Goal: Task Accomplishment & Management: Use online tool/utility

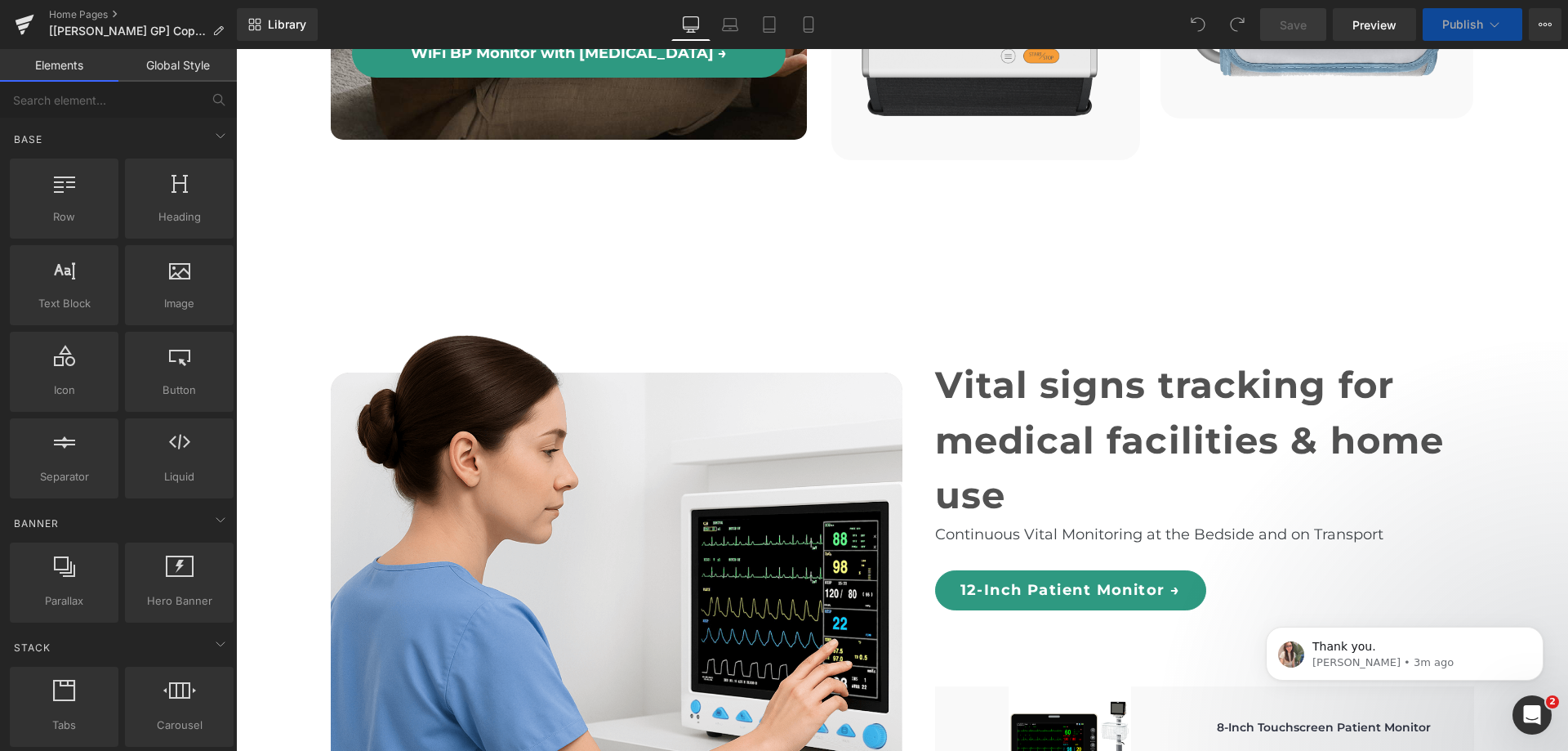
scroll to position [4640, 0]
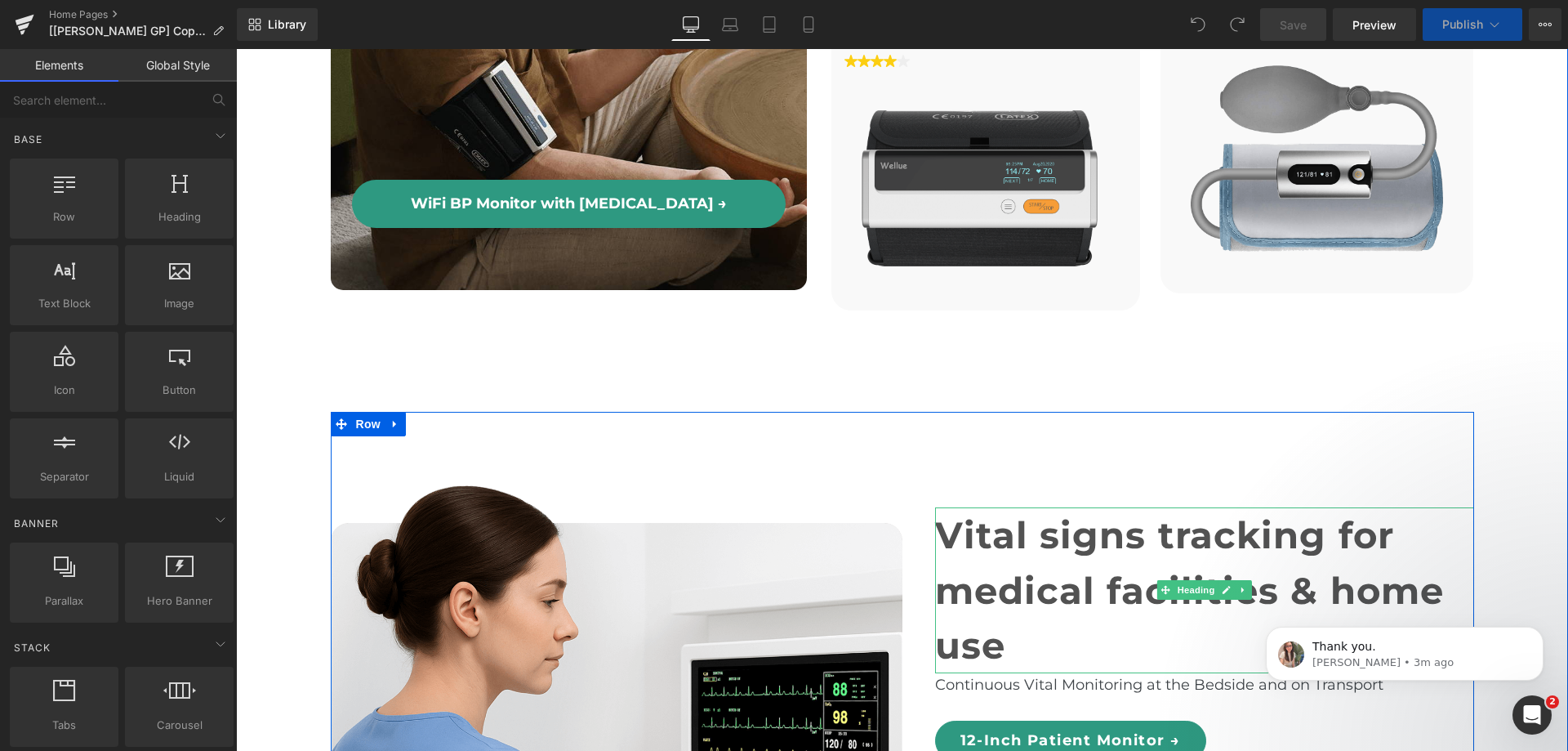
click at [997, 508] on h1 "Vital signs tracking for" at bounding box center [1205, 535] width 539 height 55
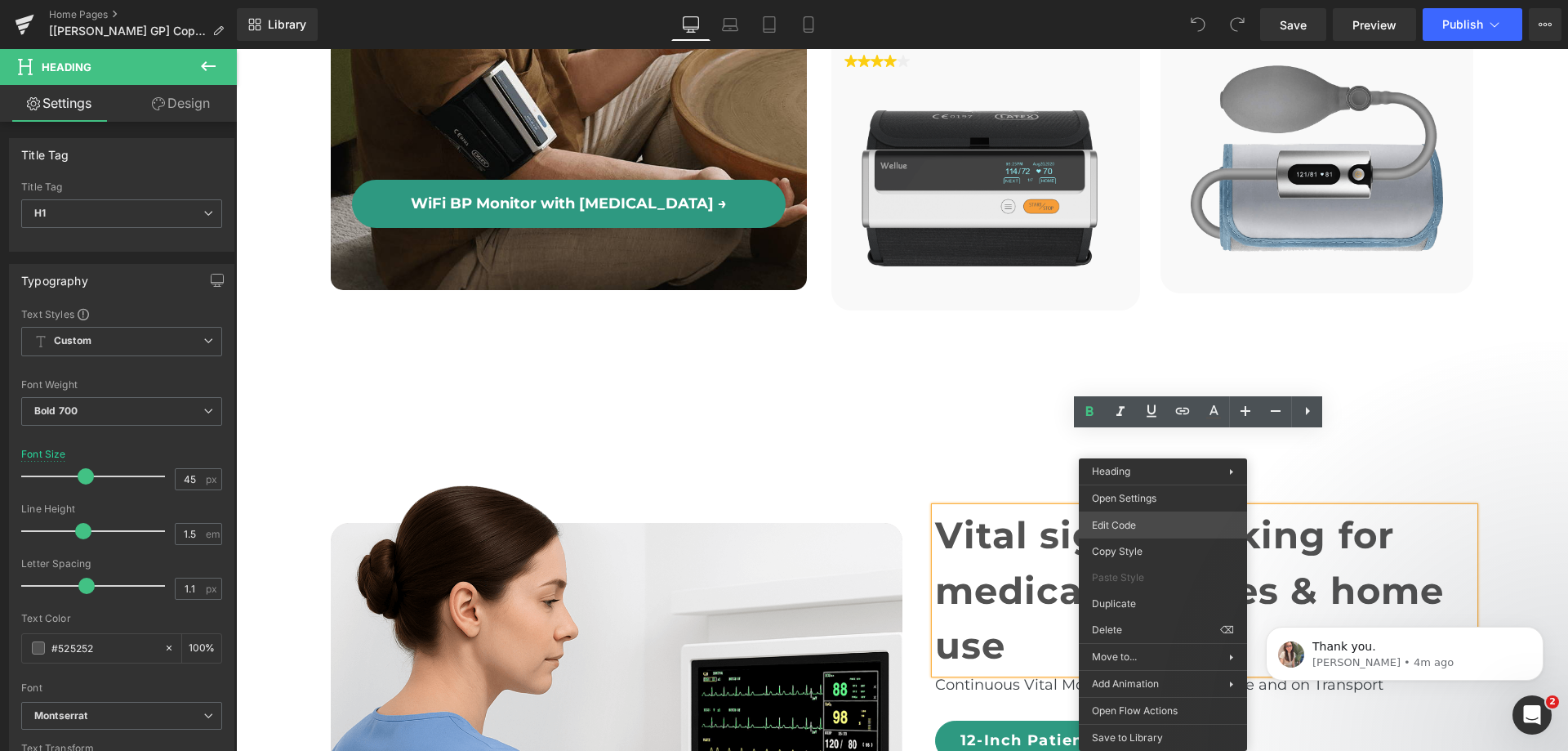
click at [1162, 0] on div "You are previewing how the will restyle your page. You can not edit Elements in…" at bounding box center [784, 0] width 1568 height 0
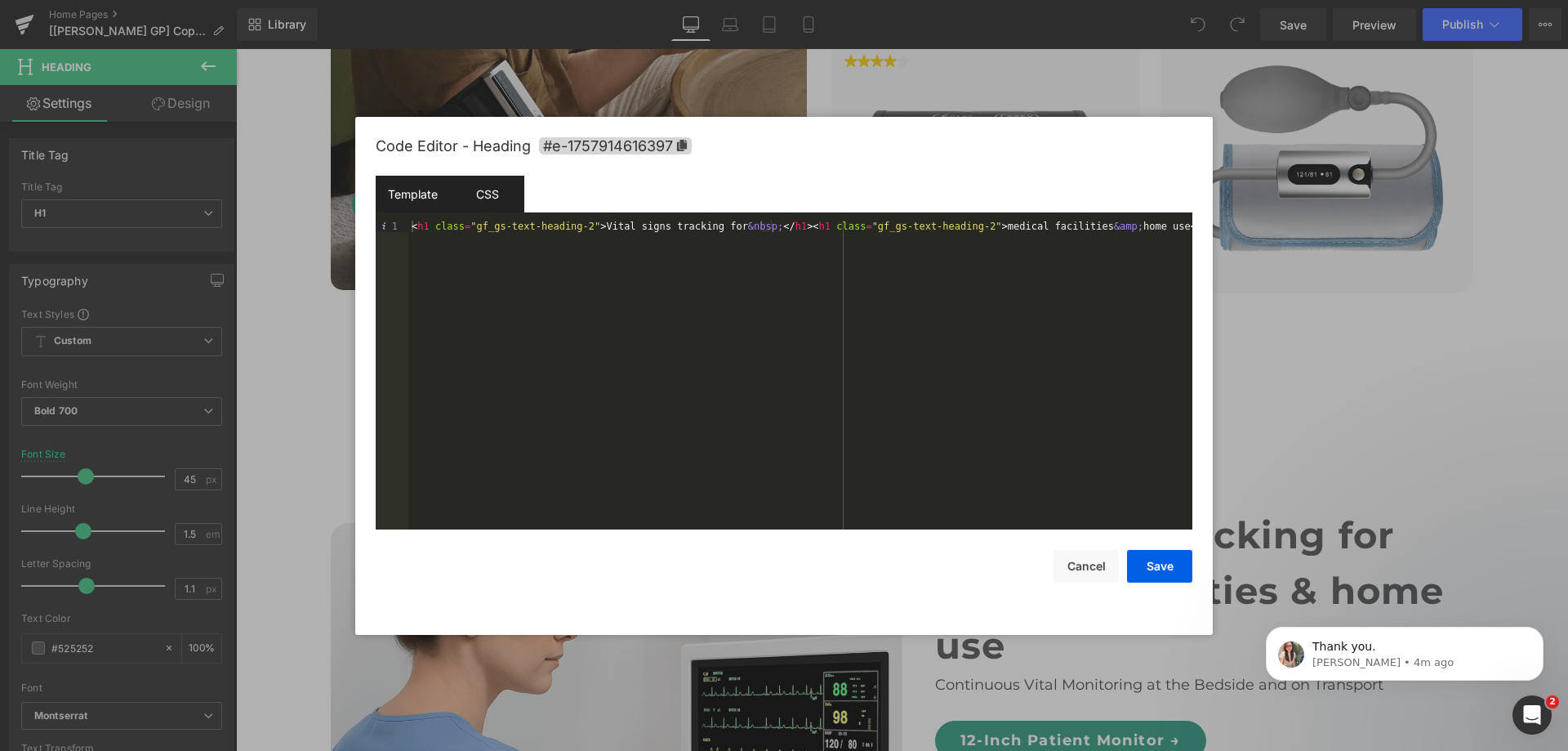
click at [508, 194] on div "CSS" at bounding box center [486, 194] width 74 height 37
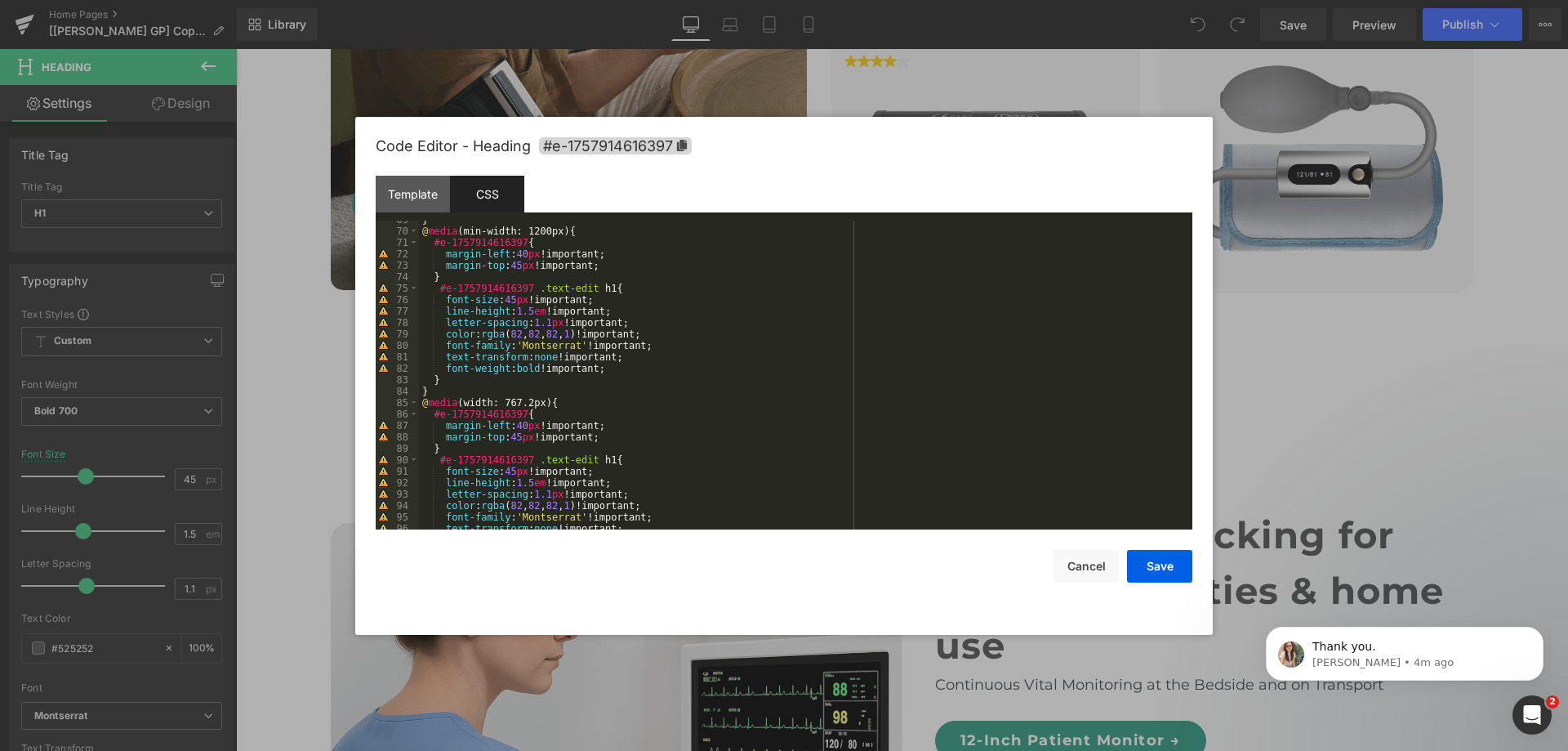
scroll to position [835, 0]
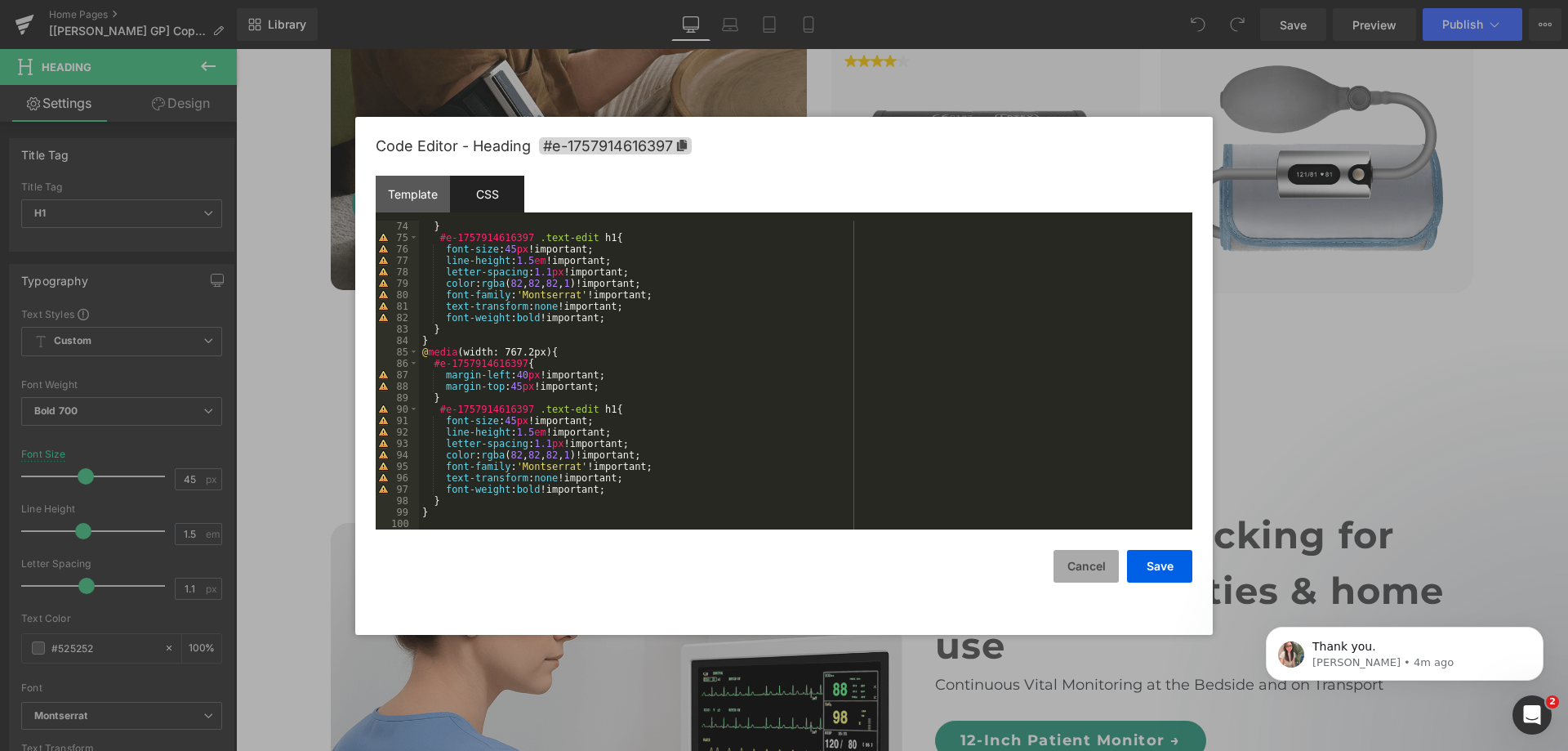
click at [1071, 553] on button "Cancel" at bounding box center [1086, 565] width 66 height 32
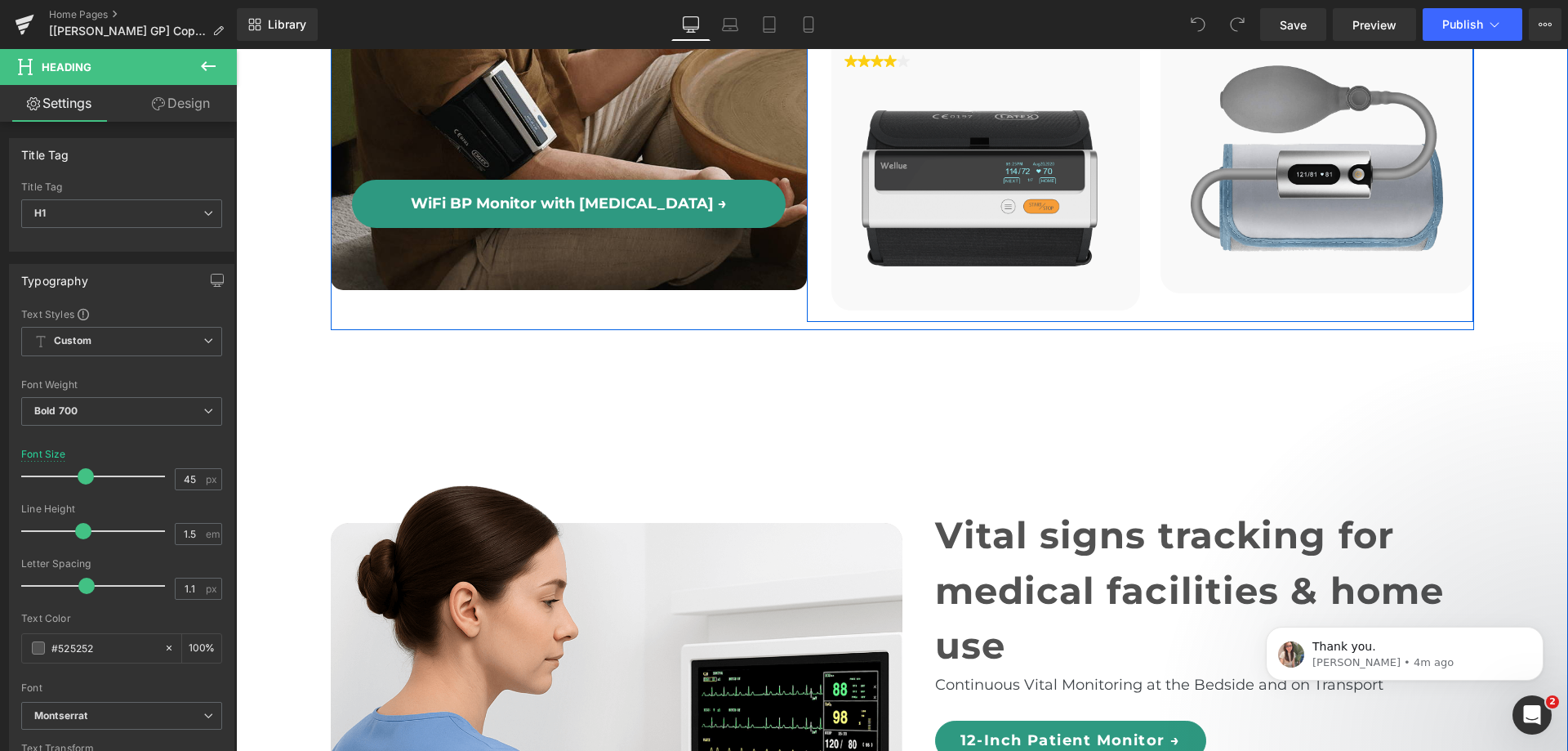
click at [1158, 238] on div "Bluetooth BP Monitor with [MEDICAL_DATA] Text Block $99.00 (P) Price Row Image …" at bounding box center [1140, 127] width 668 height 390
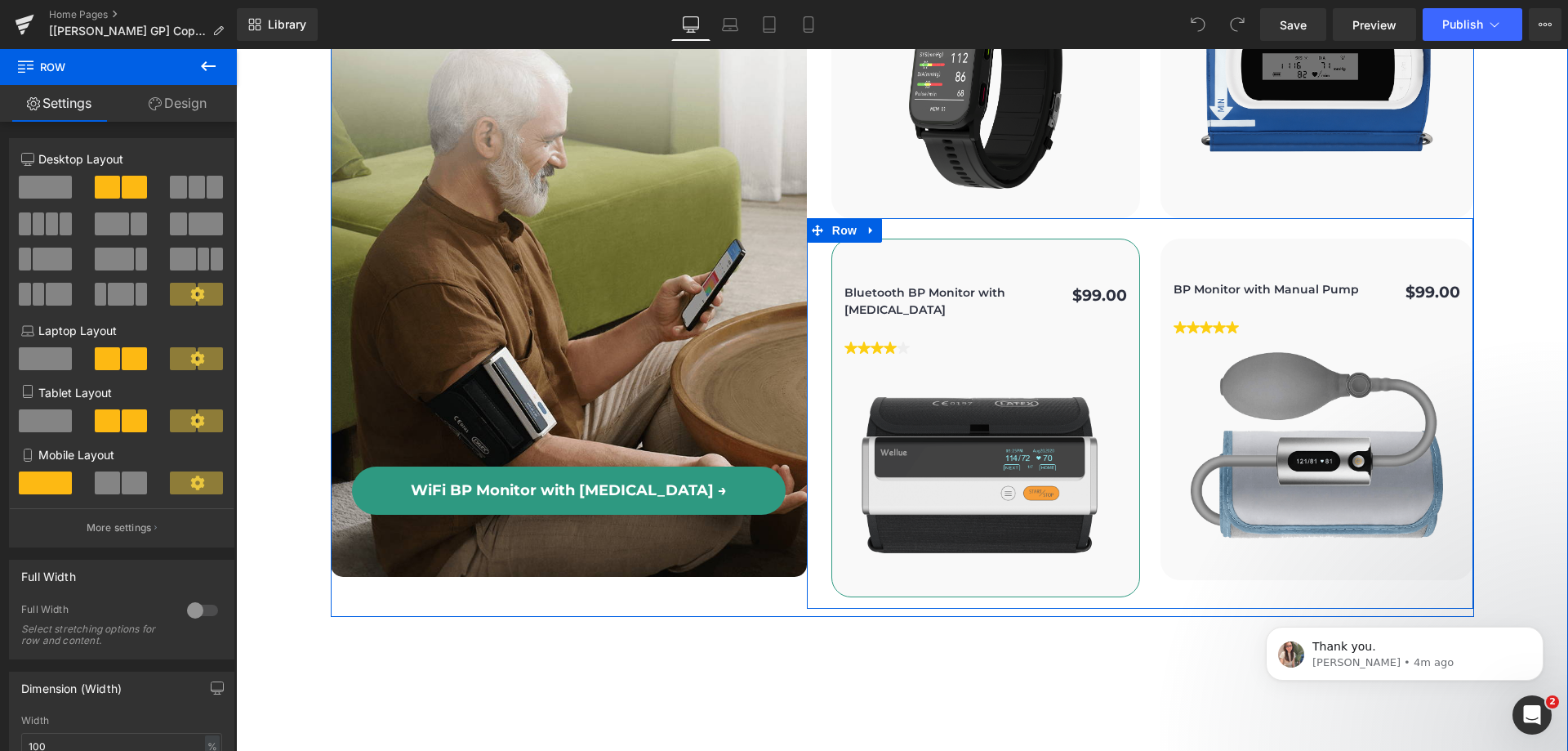
scroll to position [4313, 0]
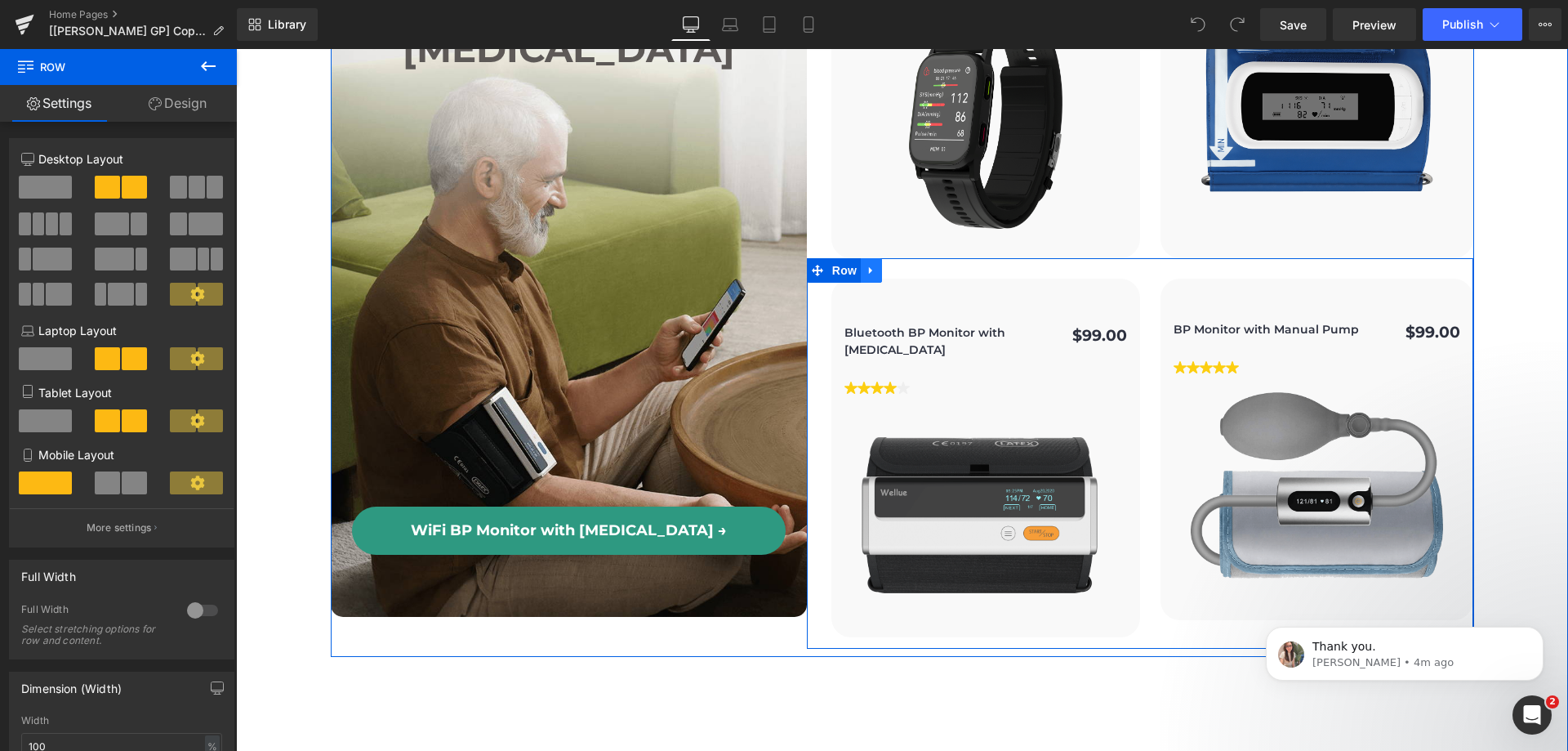
click at [871, 264] on icon at bounding box center [871, 270] width 11 height 12
click at [908, 264] on icon at bounding box center [914, 270] width 11 height 12
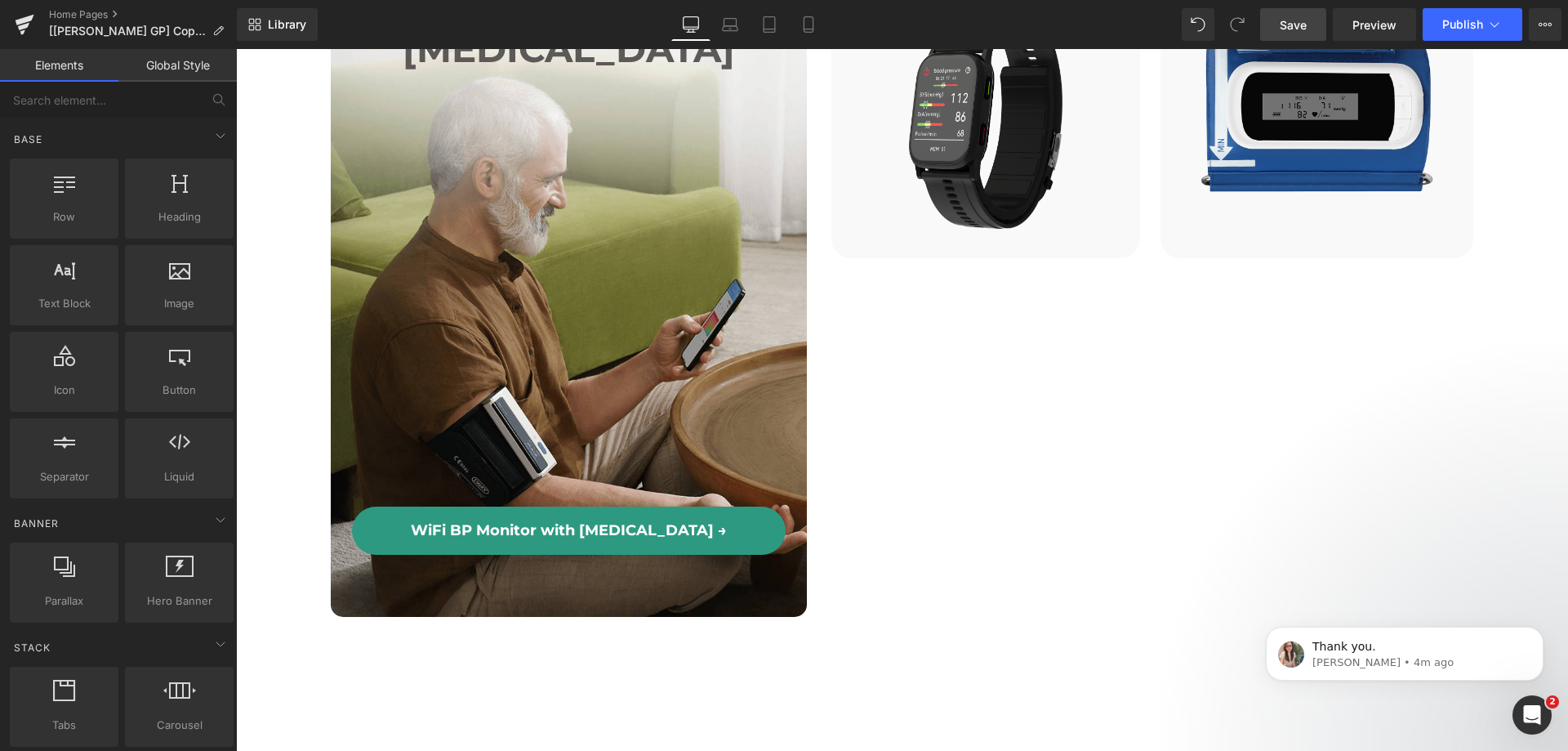
click at [1301, 21] on span "Save" at bounding box center [1293, 25] width 27 height 18
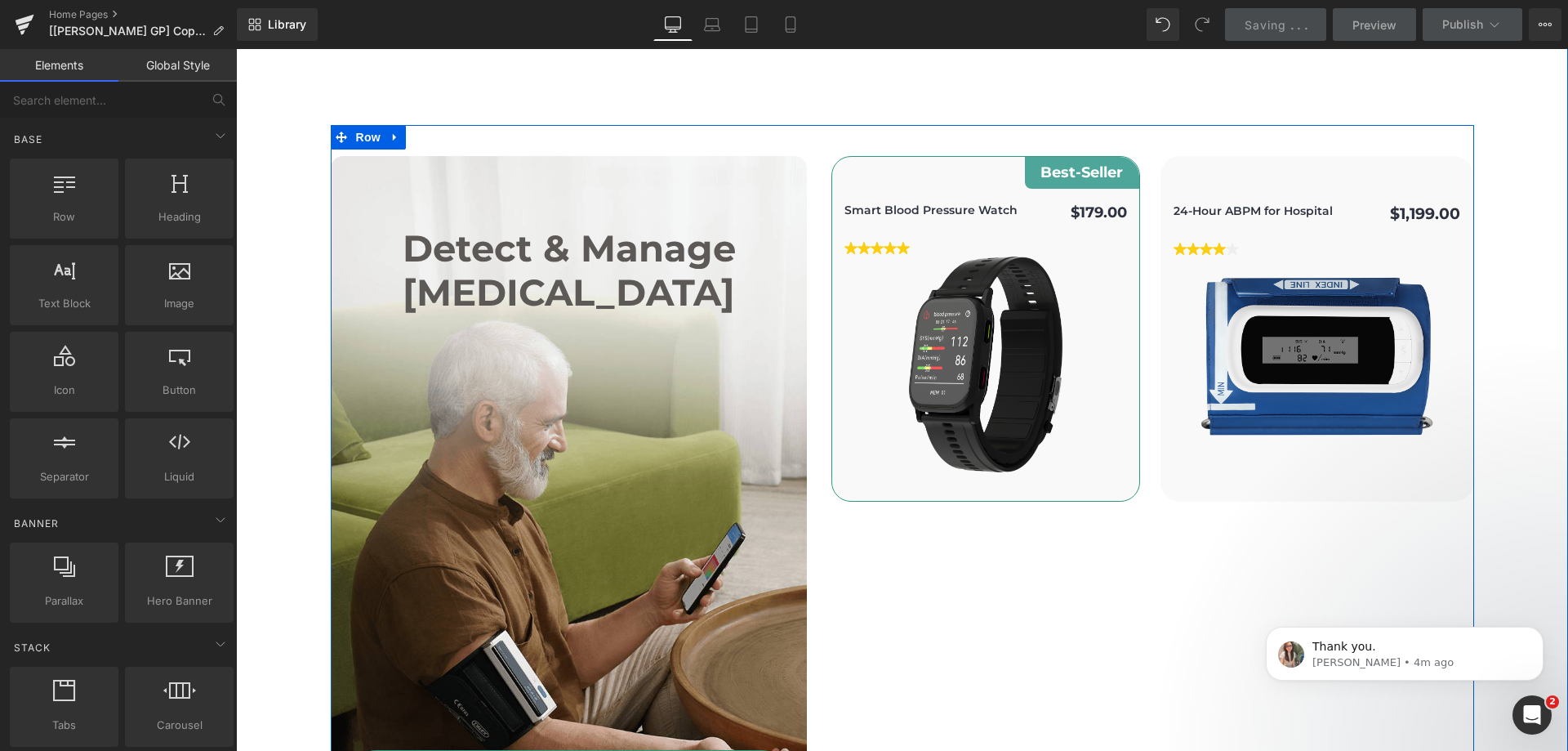
scroll to position [4068, 0]
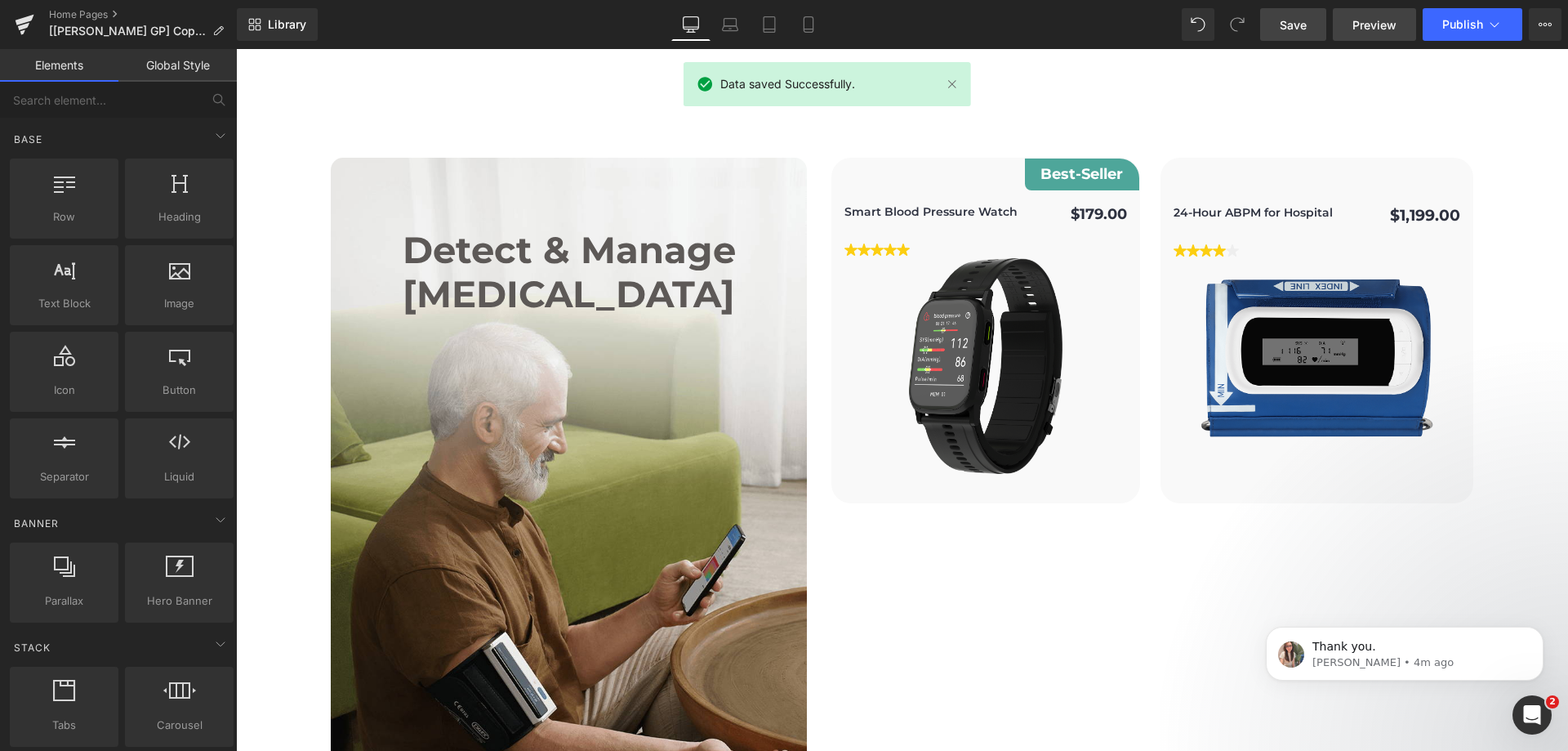
click at [1367, 26] on span "Preview" at bounding box center [1375, 25] width 44 height 18
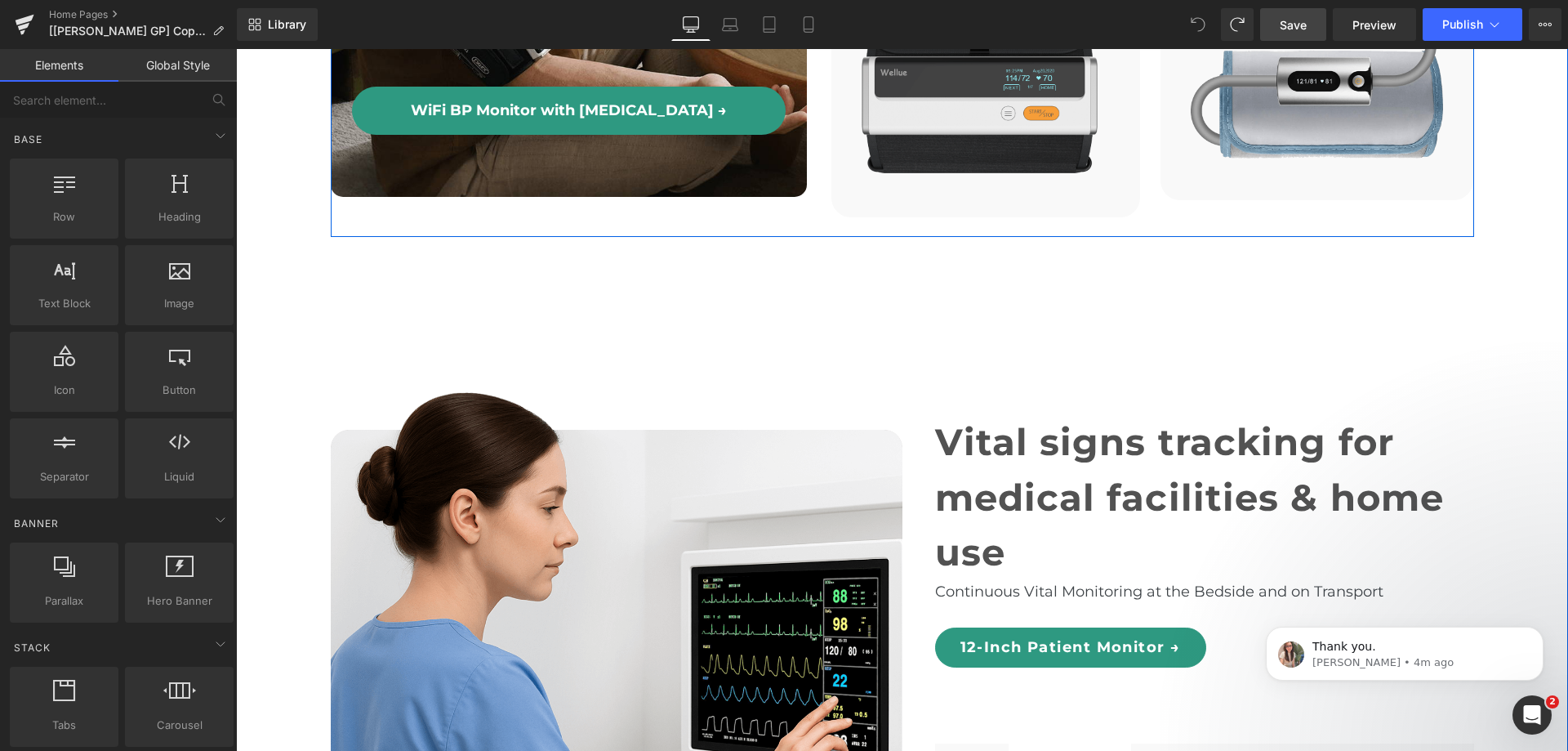
scroll to position [4804, 0]
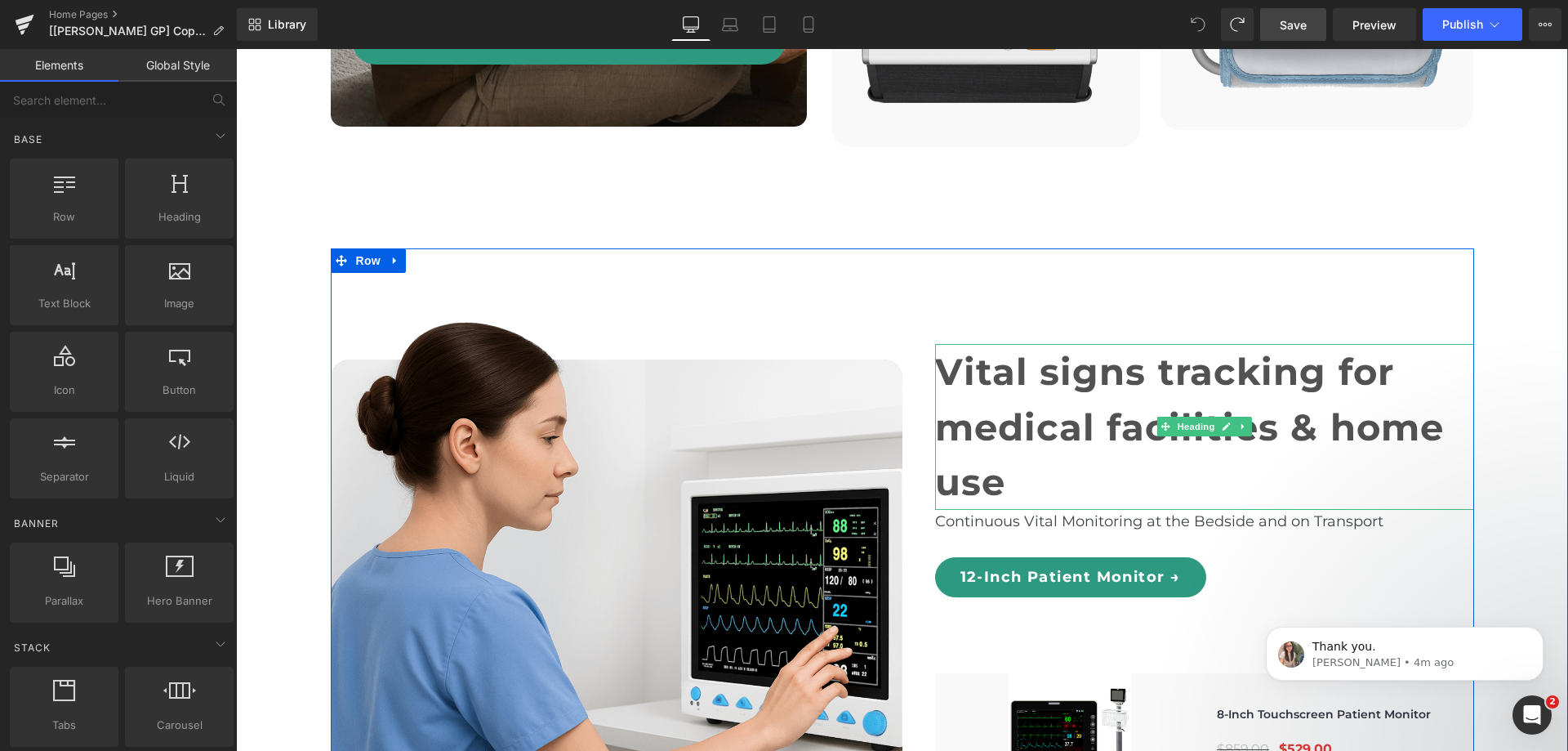
drag, startPoint x: 956, startPoint y: 292, endPoint x: 1123, endPoint y: 302, distance: 167.3
click at [958, 344] on h1 "Vital signs tracking for" at bounding box center [1205, 371] width 539 height 55
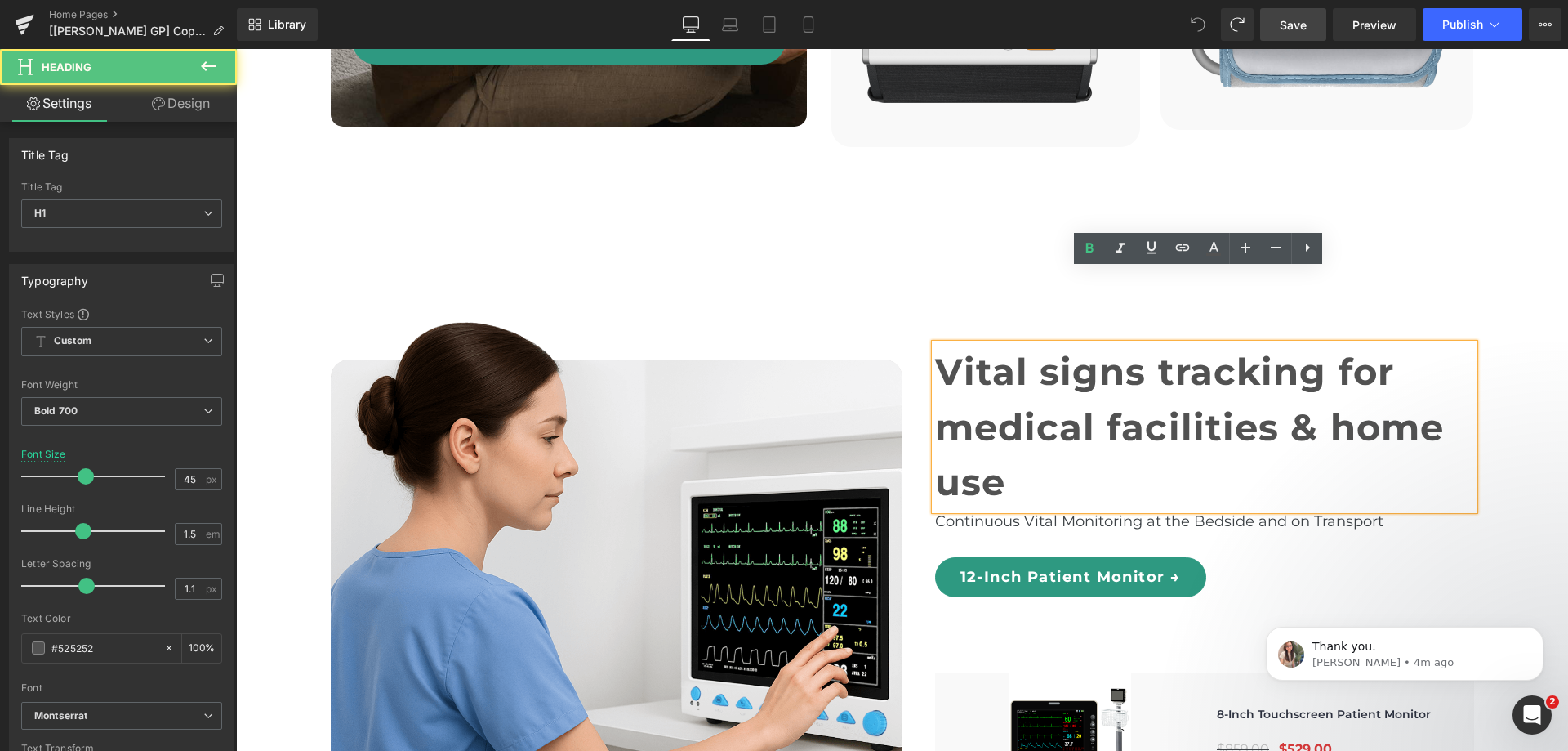
drag, startPoint x: 1160, startPoint y: 340, endPoint x: 1175, endPoint y: 341, distance: 15.0
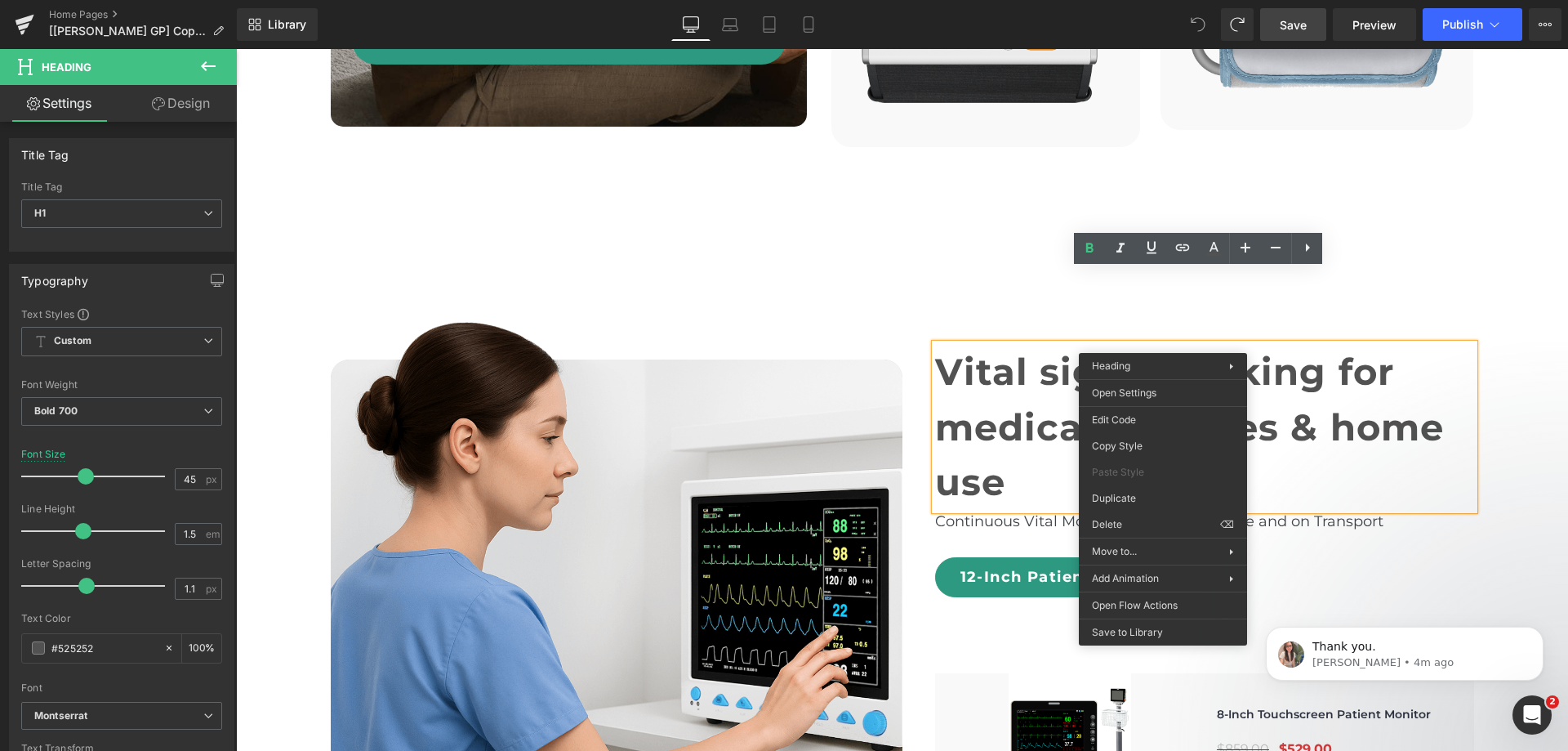
drag, startPoint x: 1369, startPoint y: 571, endPoint x: 1131, endPoint y: 521, distance: 243.2
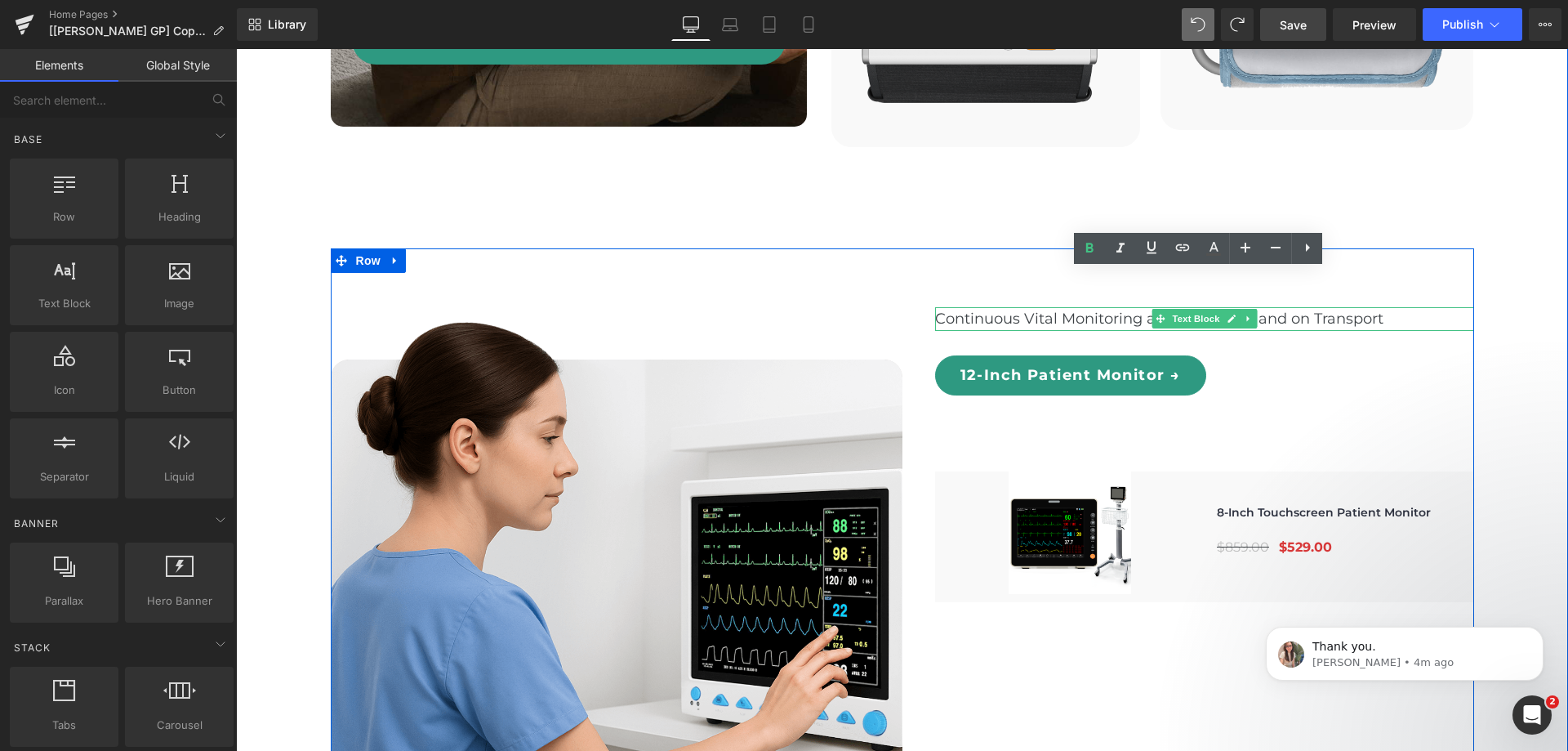
click at [1372, 307] on p "Continuous Vital Monitoring at the Bedside and on Transport" at bounding box center [1205, 319] width 539 height 24
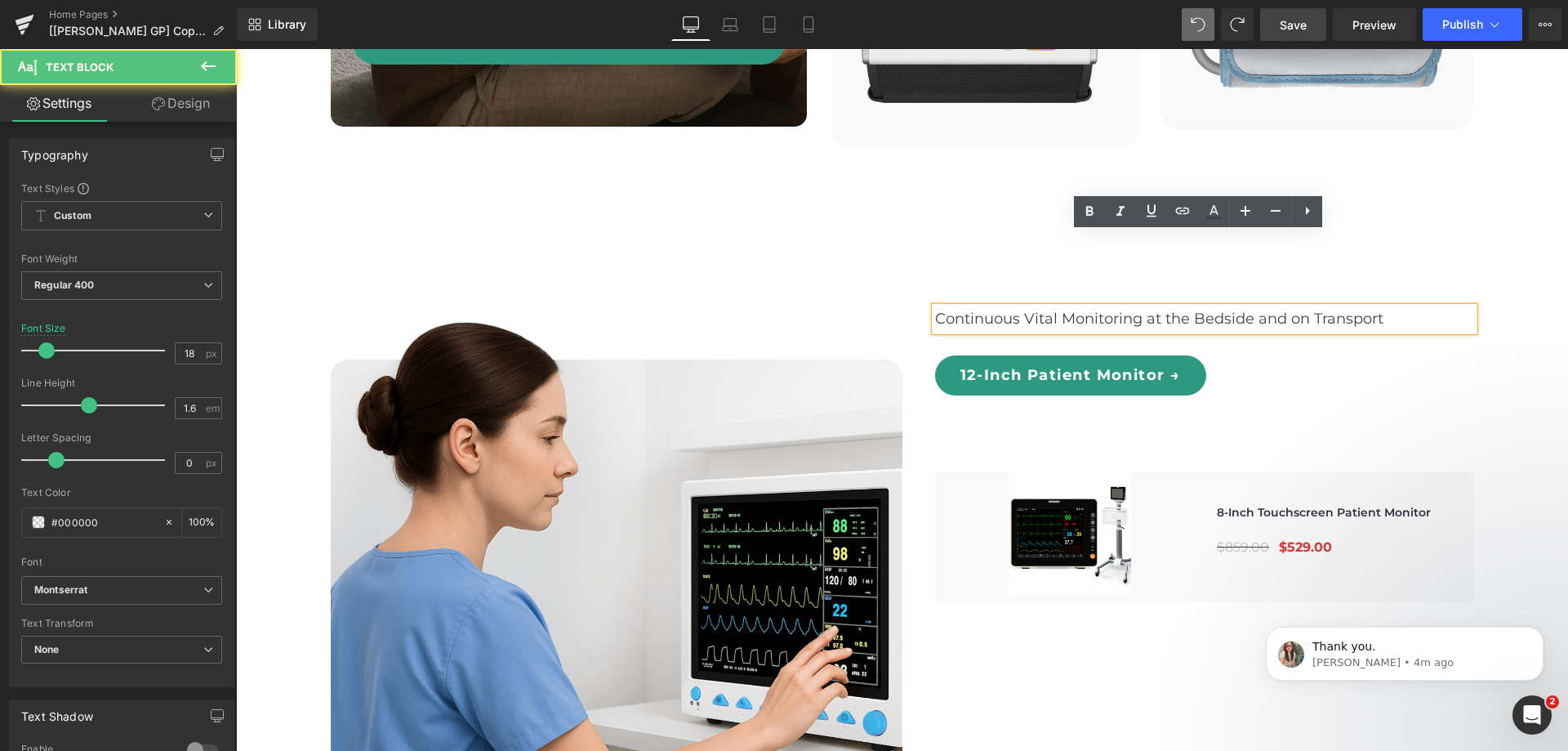
drag, startPoint x: 1289, startPoint y: 243, endPoint x: 1292, endPoint y: 256, distance: 13.3
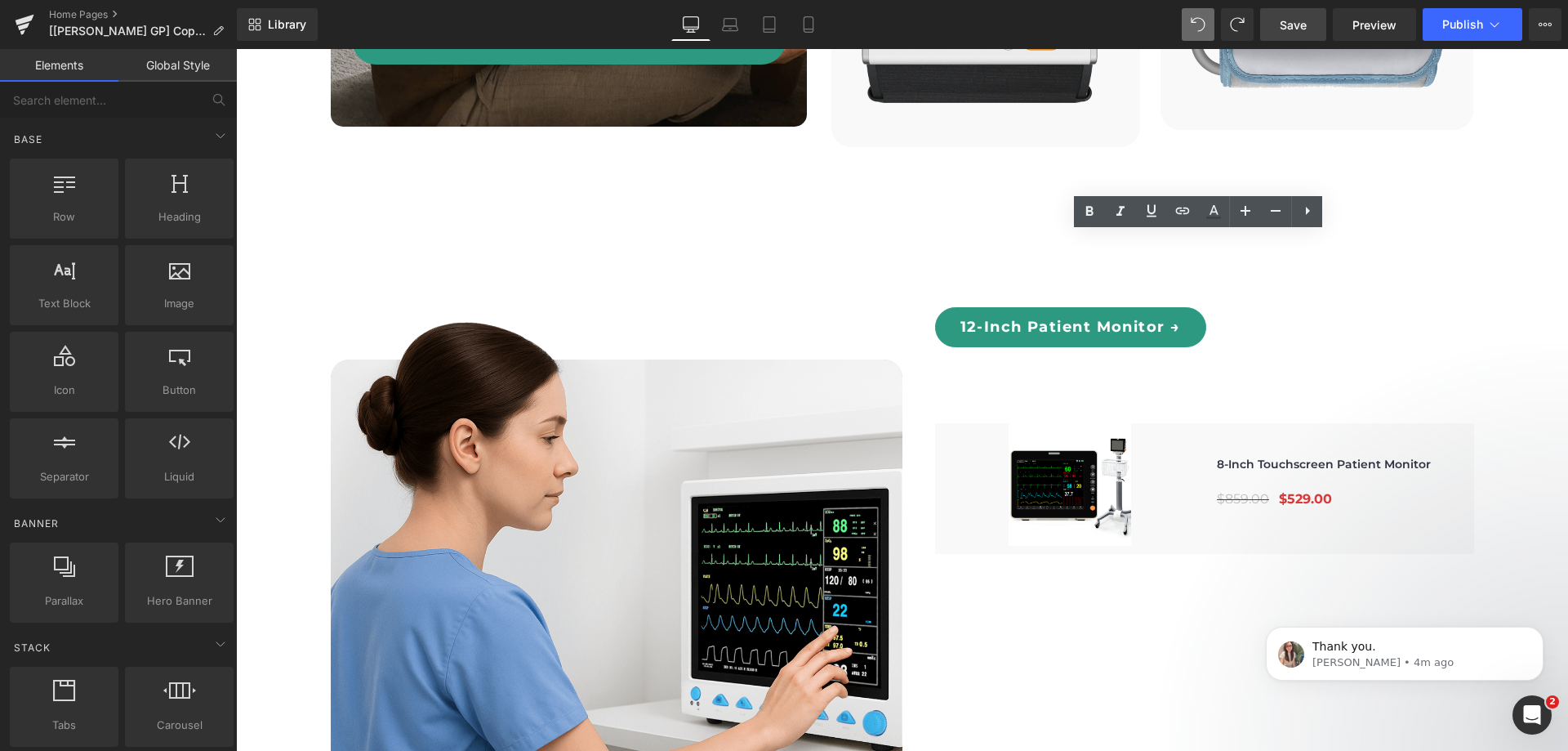
click at [1301, 32] on span "Save" at bounding box center [1293, 25] width 27 height 18
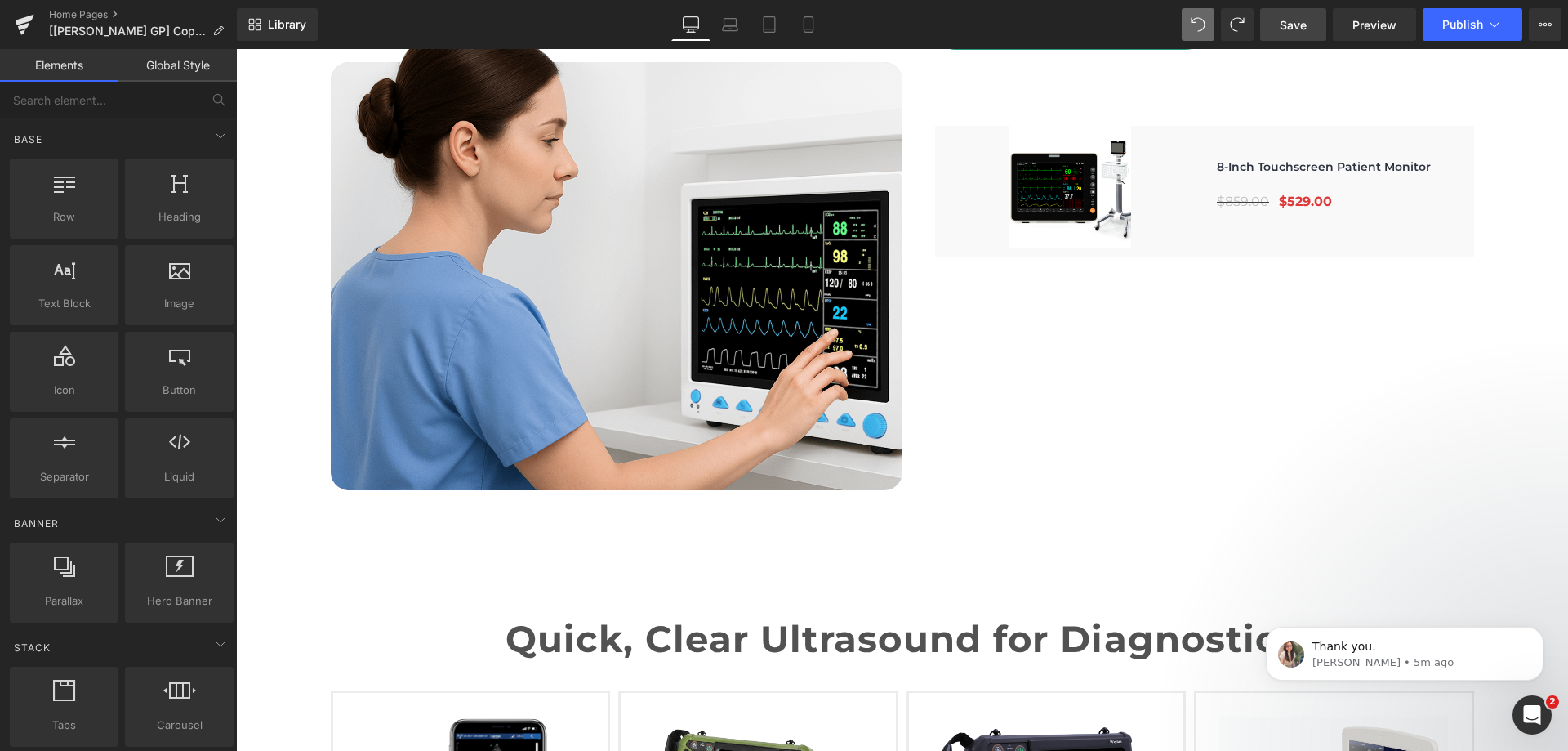
scroll to position [4967, 0]
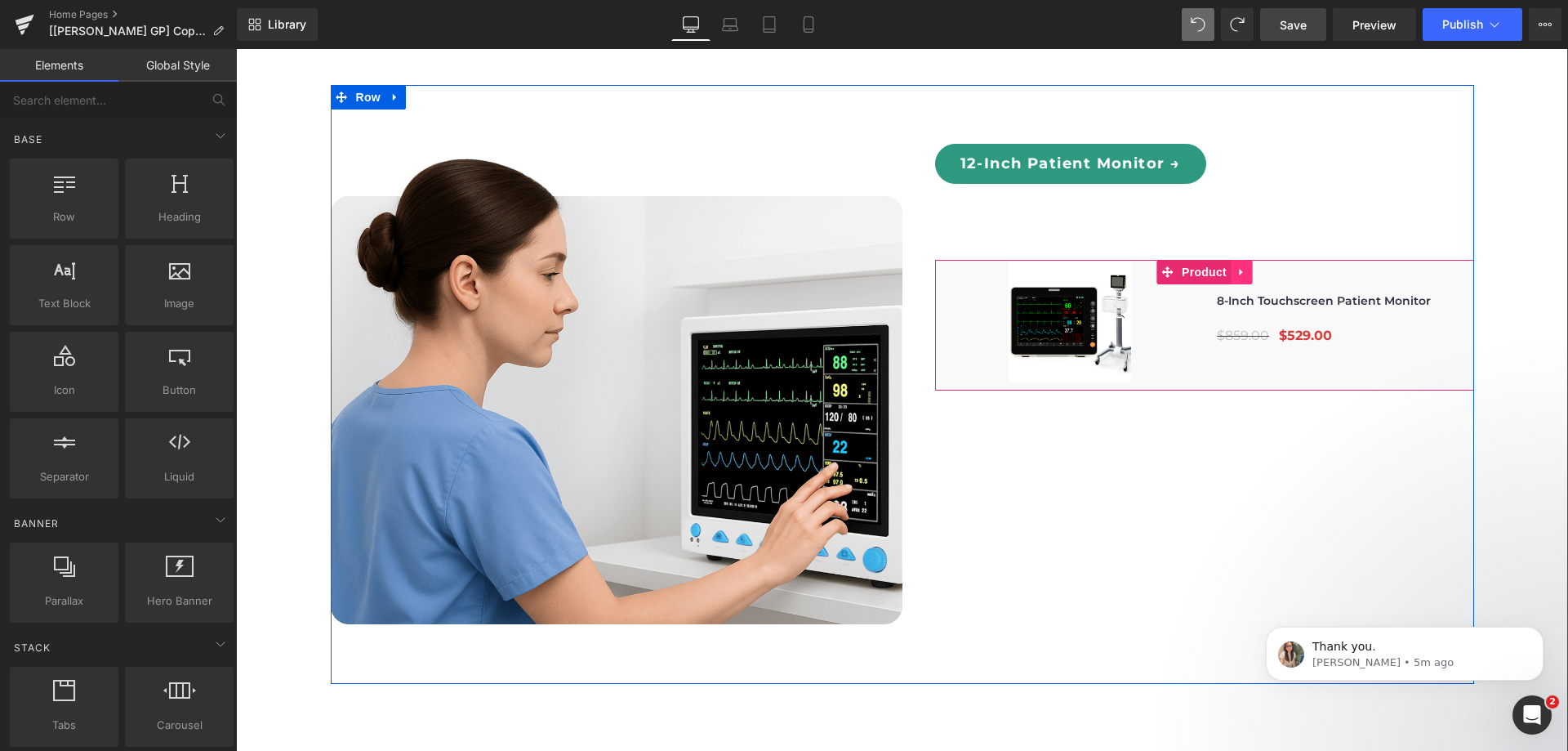
click at [1236, 266] on icon at bounding box center [1241, 272] width 11 height 12
click at [1246, 266] on icon at bounding box center [1251, 271] width 11 height 11
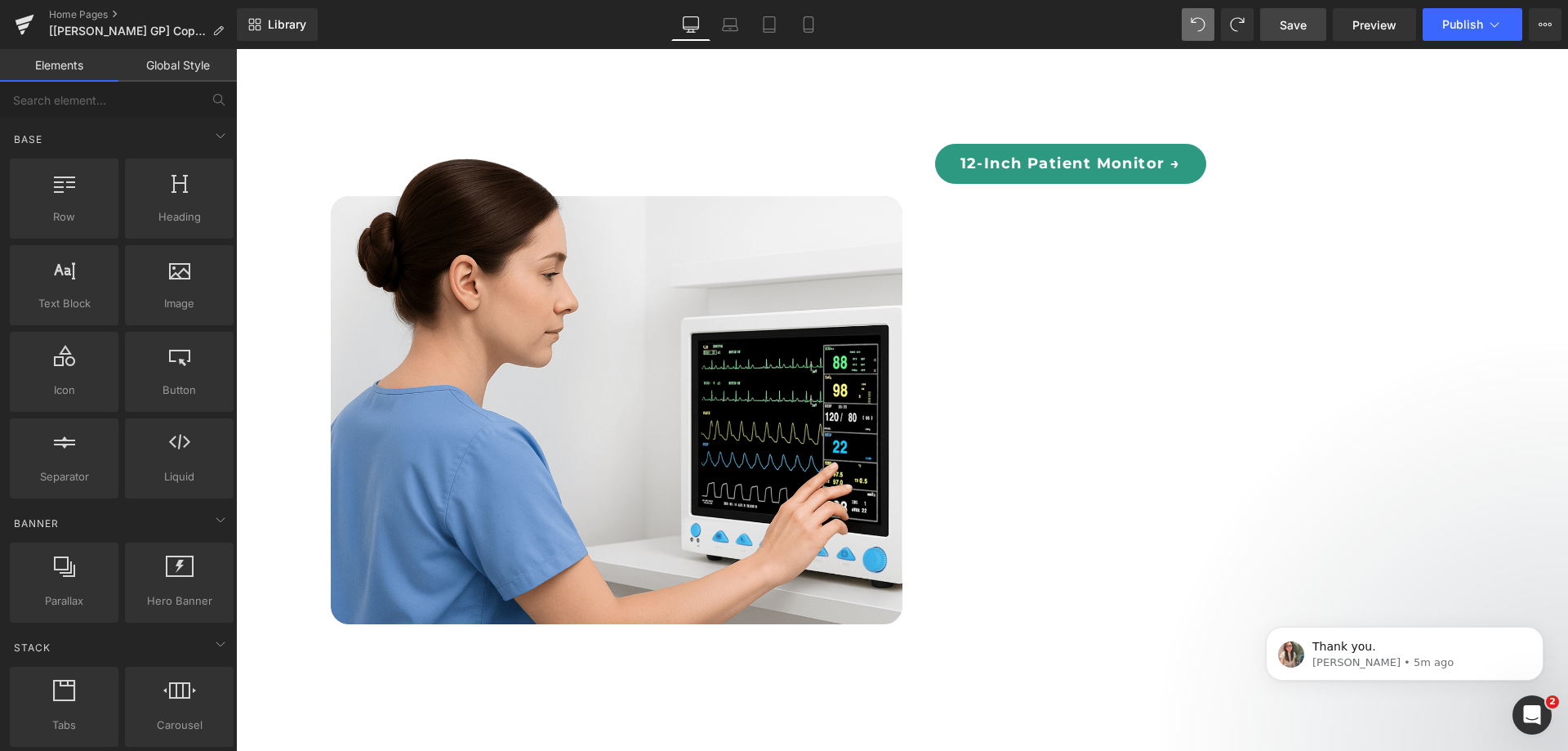
drag, startPoint x: 1298, startPoint y: 32, endPoint x: 1296, endPoint y: 47, distance: 15.1
click at [1297, 32] on span "Save" at bounding box center [1293, 25] width 27 height 18
click at [1102, 144] on div "12-Inch Patient Monitor → Button" at bounding box center [1205, 164] width 539 height 40
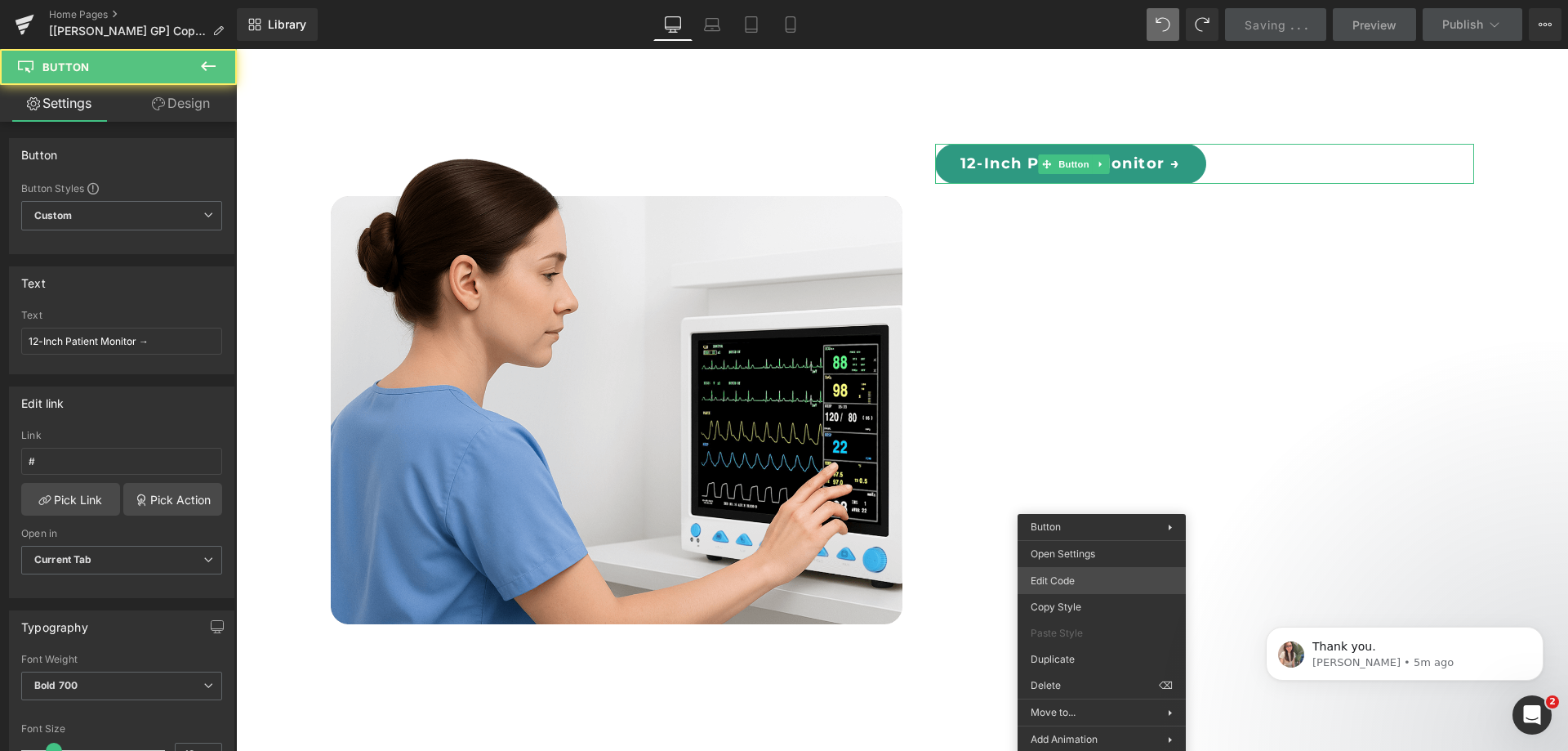
scroll to position [4559, 0]
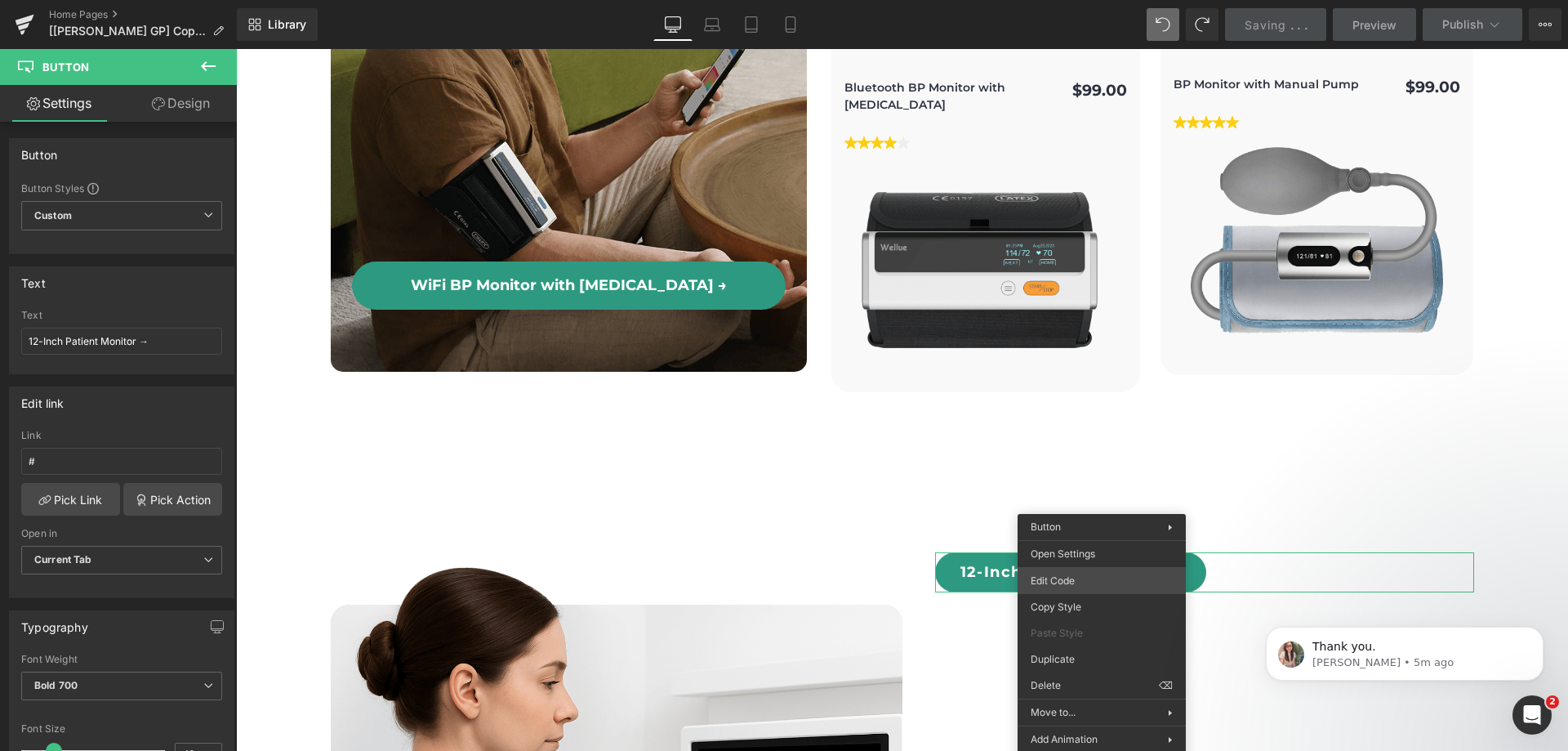
click at [1050, 0] on div "You are previewing how the will restyle your page. You can not edit Elements in…" at bounding box center [784, 0] width 1568 height 0
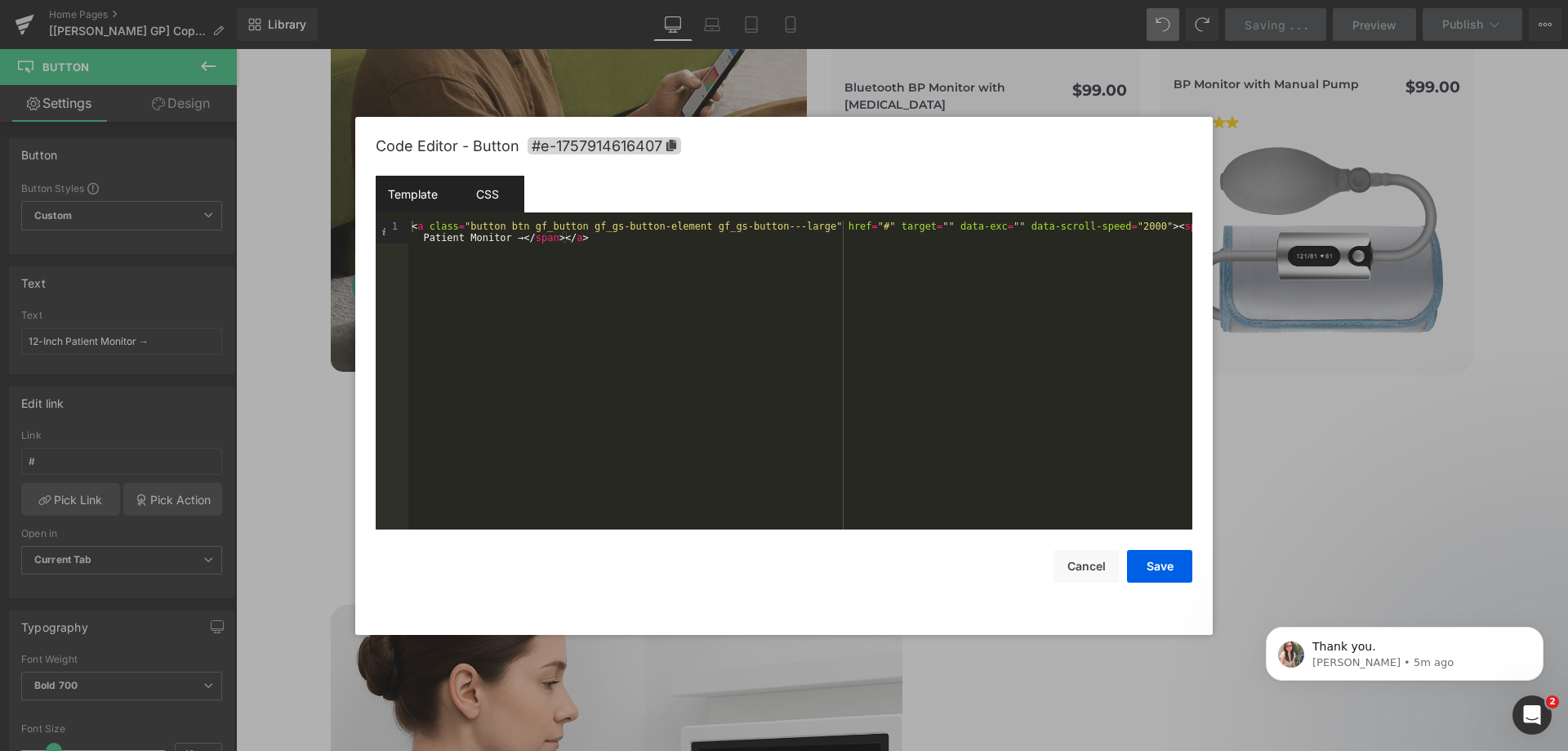
click at [486, 183] on div "CSS" at bounding box center [486, 194] width 74 height 37
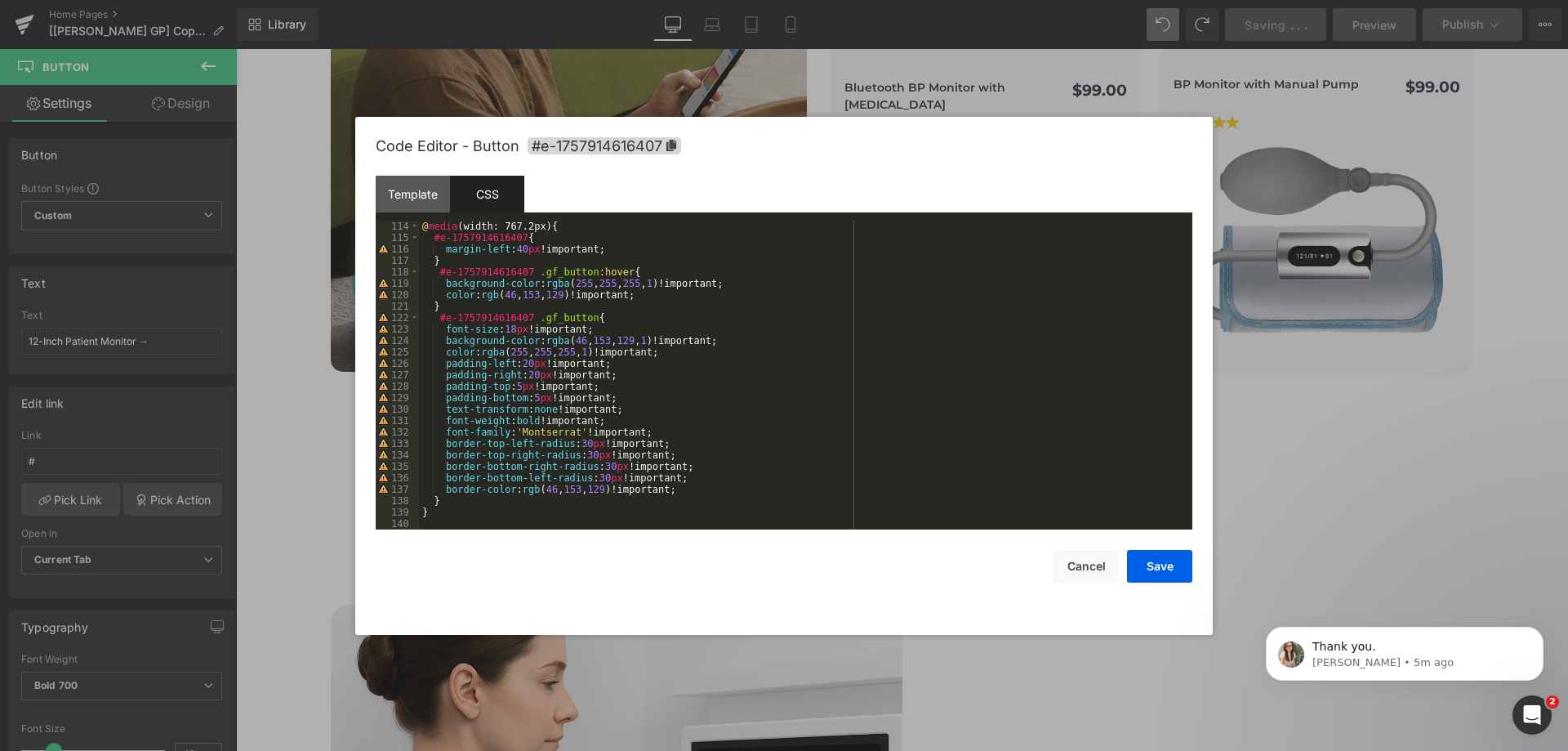
scroll to position [1293, 0]
click at [1175, 81] on div at bounding box center [784, 376] width 1568 height 751
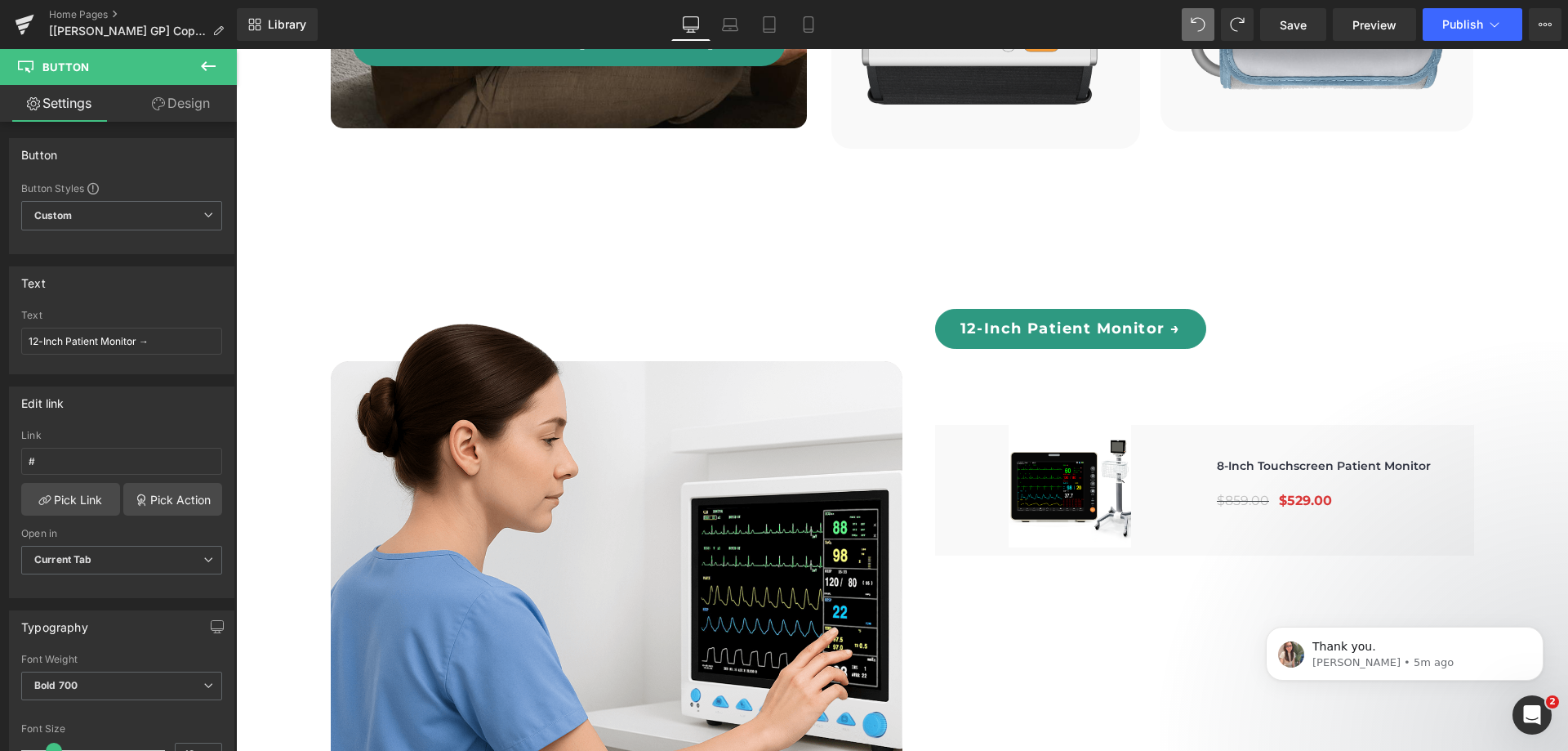
scroll to position [4804, 0]
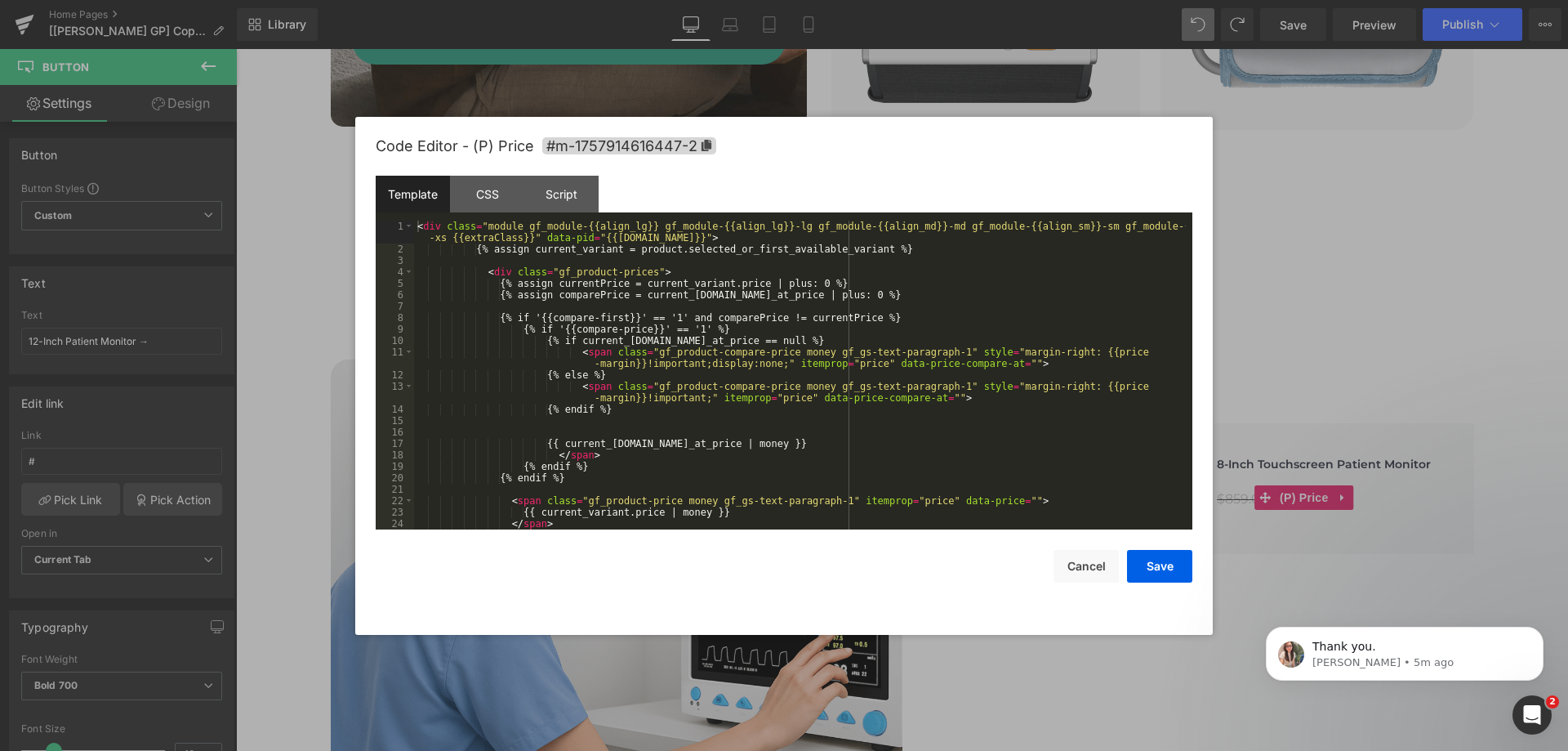
click at [1280, 500] on body "You are previewing how the will restyle your page. You can not edit Elements in…" at bounding box center [784, 376] width 1568 height 751
click at [486, 193] on div "CSS" at bounding box center [486, 194] width 74 height 37
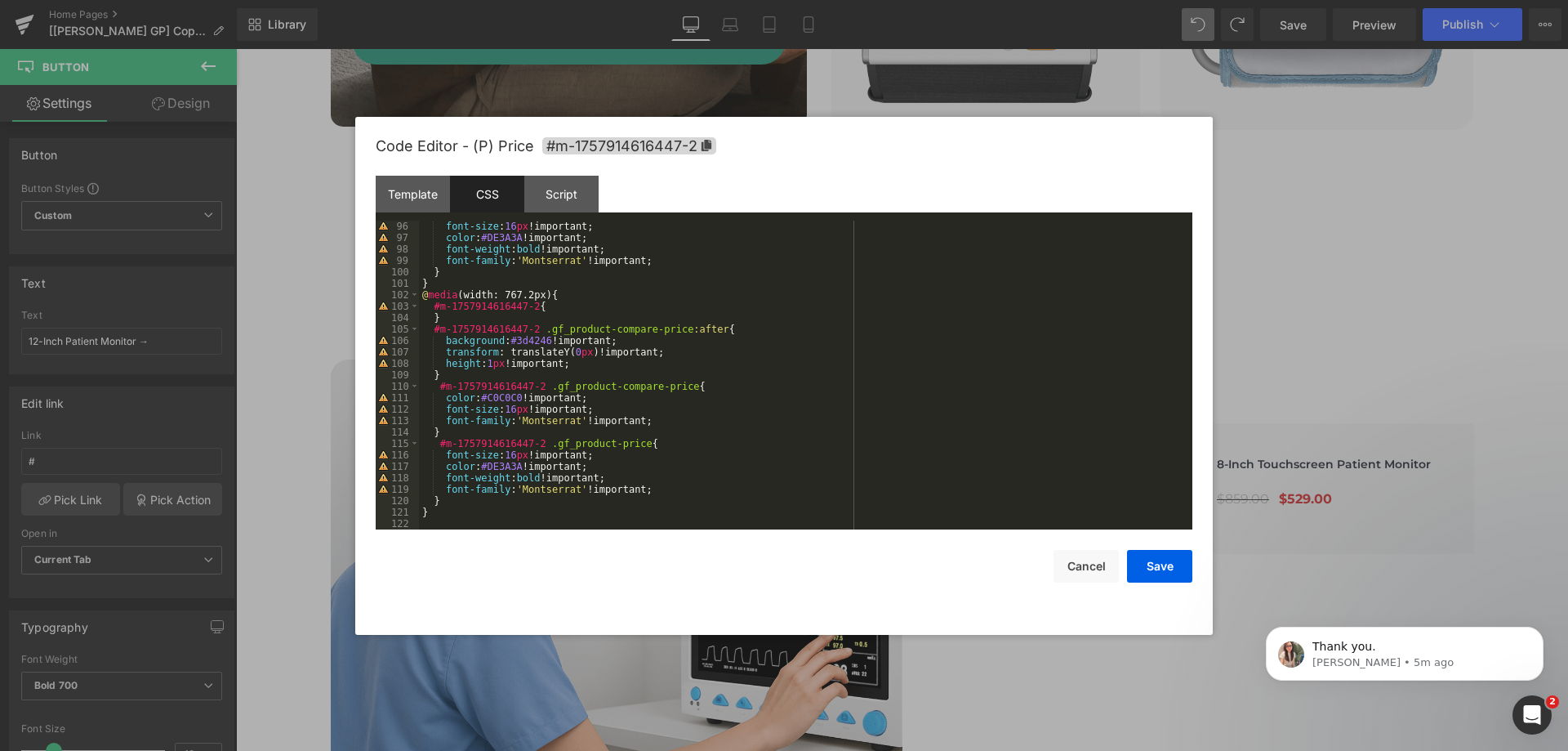
scroll to position [1086, 0]
click at [1083, 561] on button "Cancel" at bounding box center [1086, 565] width 66 height 32
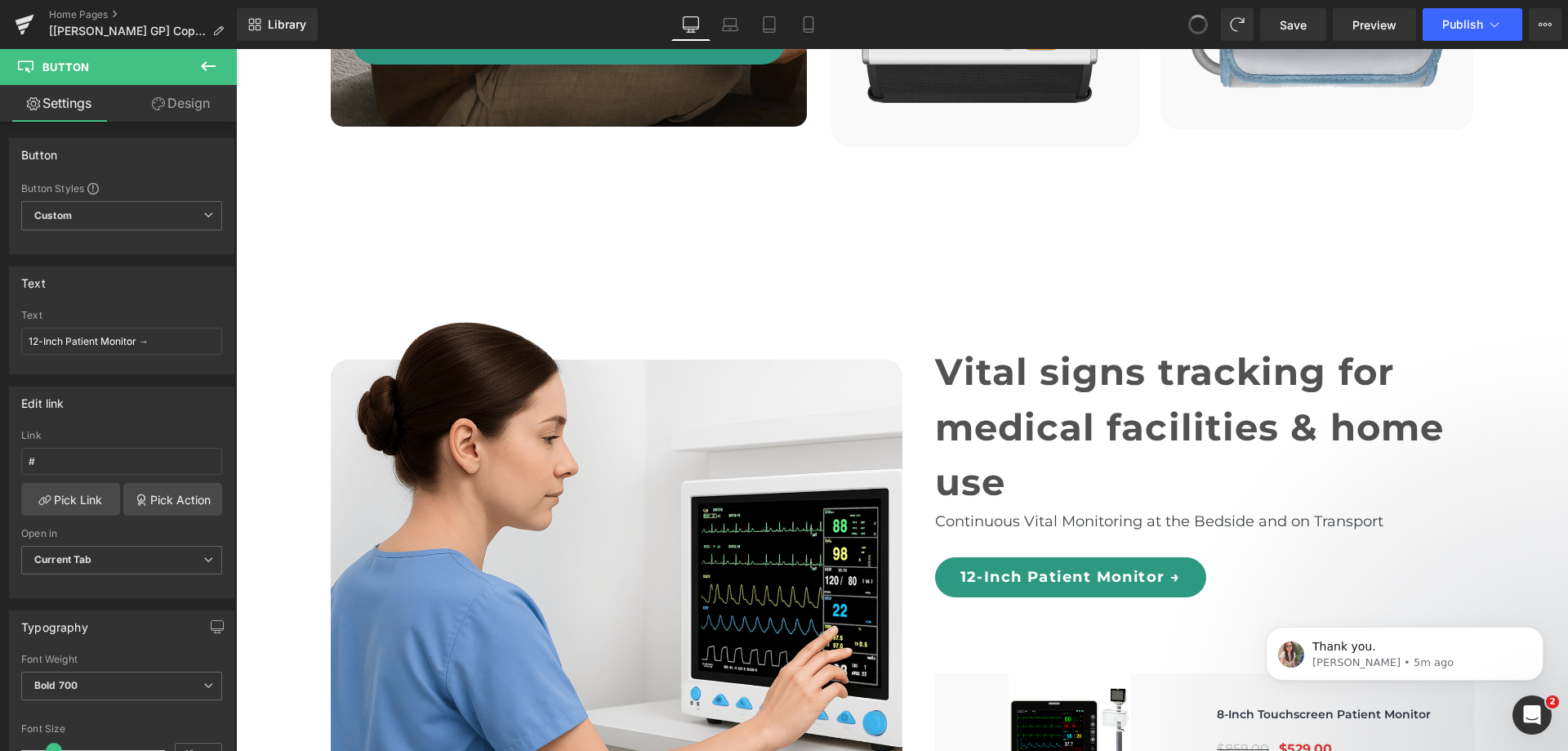
click at [1193, 29] on span at bounding box center [1198, 25] width 23 height 23
click at [1193, 29] on icon at bounding box center [1198, 25] width 15 height 15
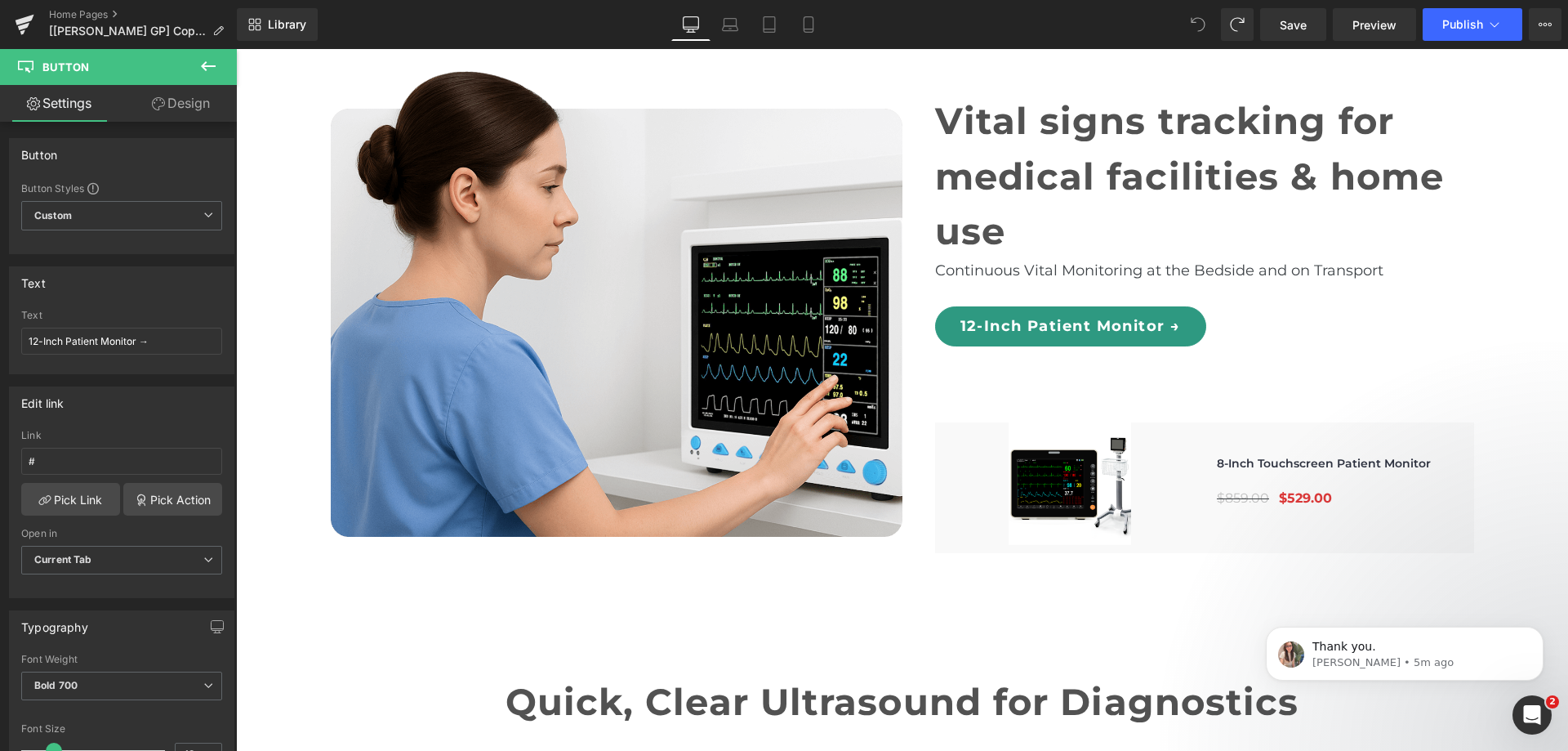
scroll to position [5130, 0]
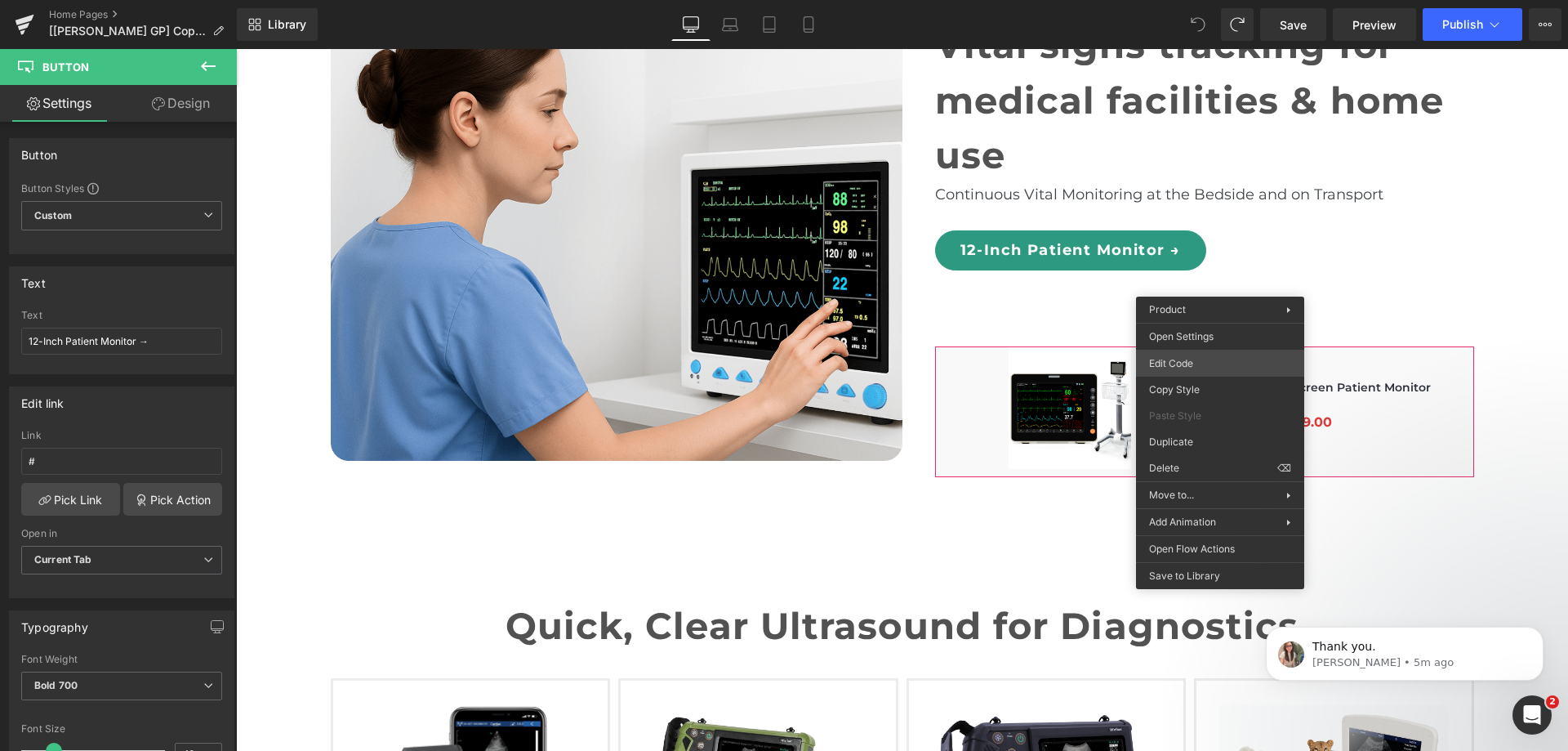
click at [1208, 0] on div "You are previewing how the will restyle your page. You can not edit Elements in…" at bounding box center [784, 0] width 1568 height 0
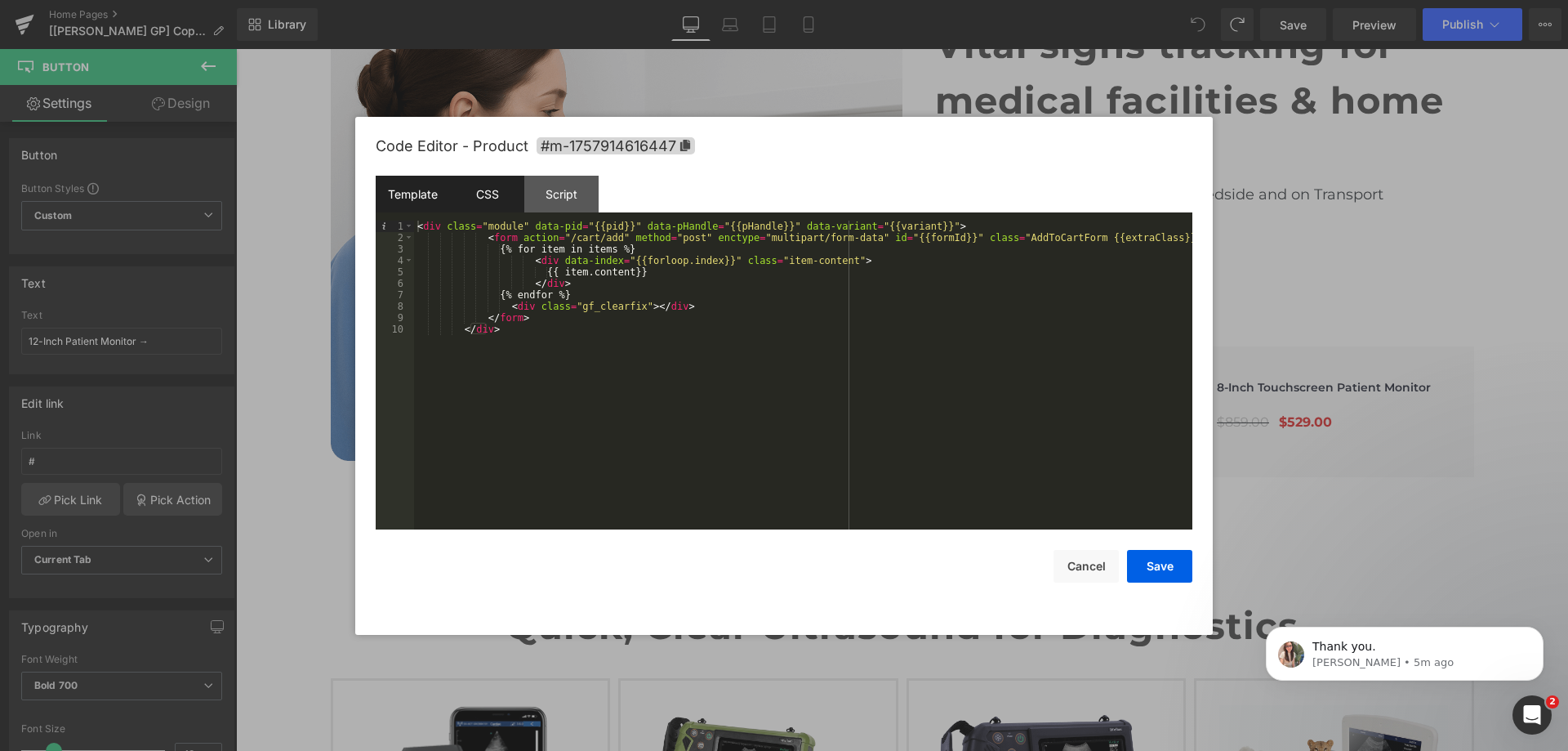
click at [509, 190] on div "CSS" at bounding box center [486, 194] width 74 height 37
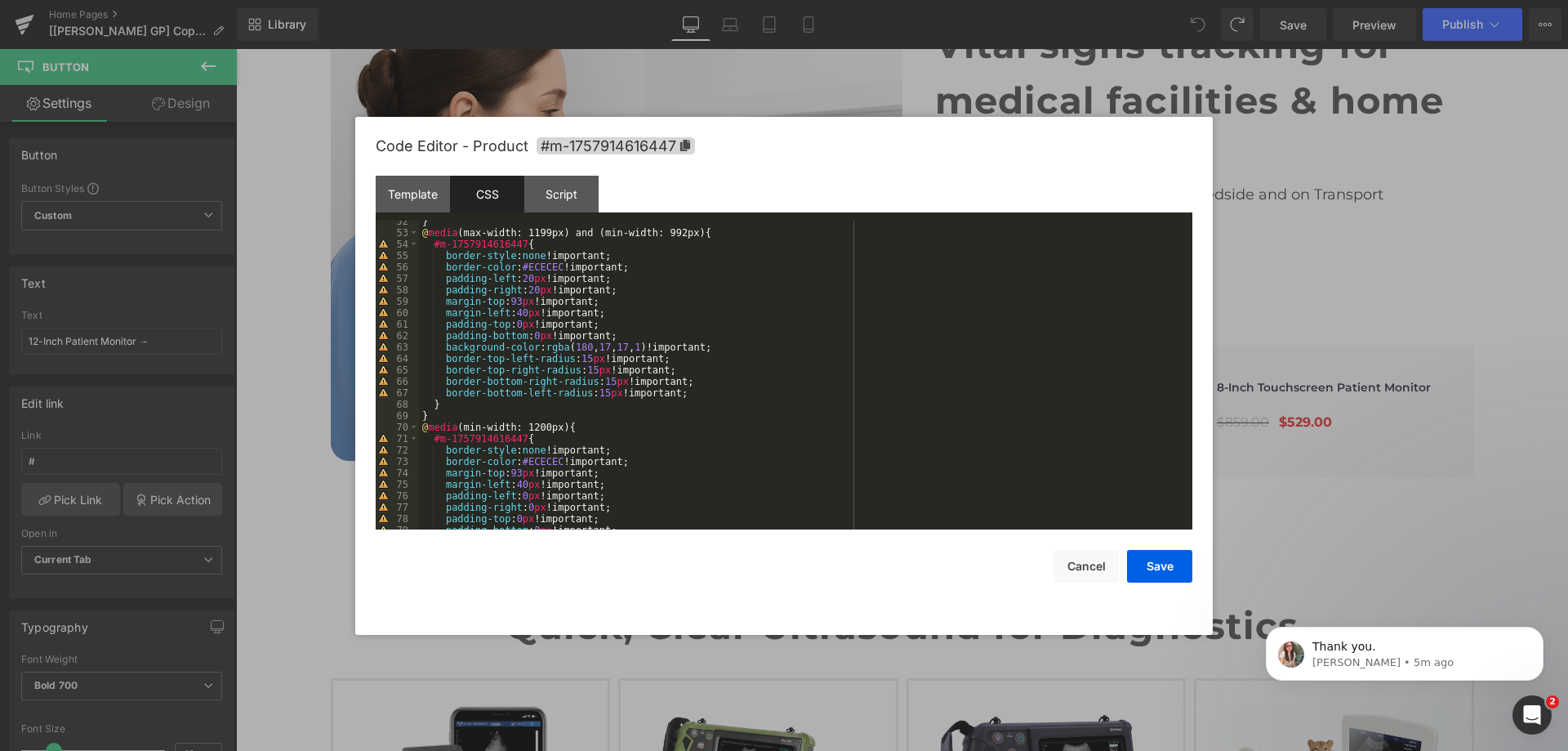
scroll to position [881, 0]
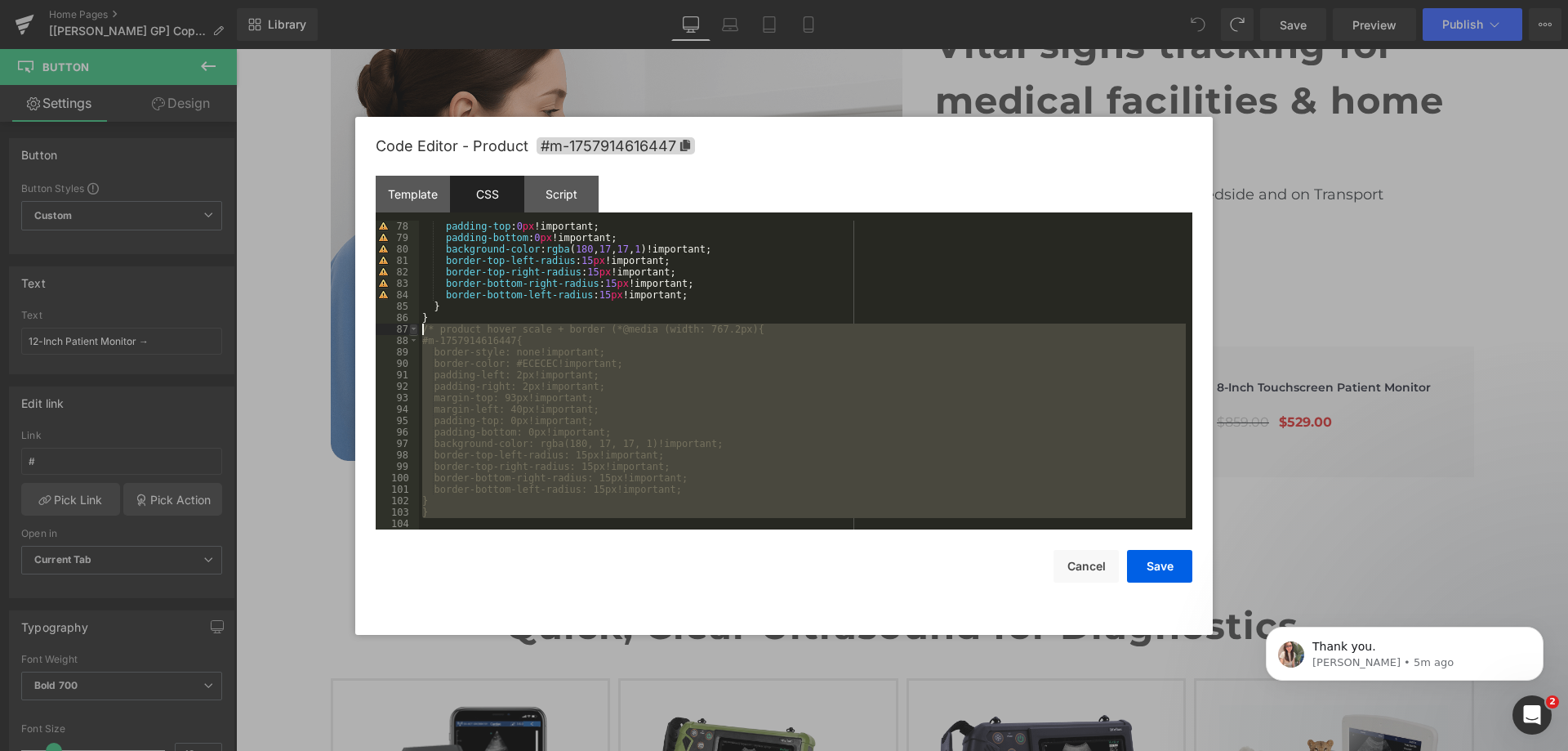
drag, startPoint x: 464, startPoint y: 521, endPoint x: 411, endPoint y: 333, distance: 195.3
click at [411, 333] on pre "78 79 80 81 82 83 84 85 86 87 88 89 90 91 92 93 94 95 96 97 98 99 100 101 102 1…" at bounding box center [783, 375] width 816 height 309
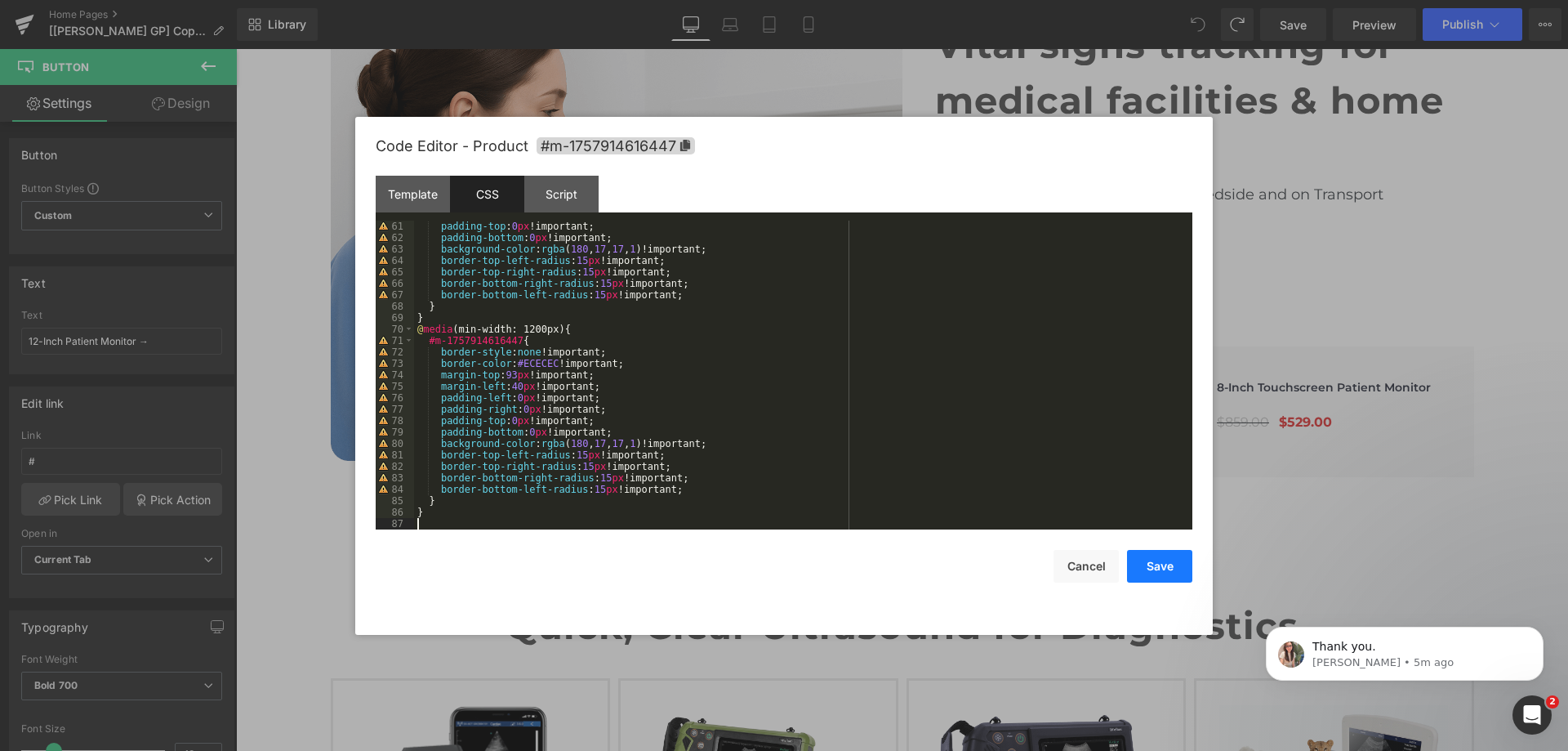
click at [1167, 561] on button "Save" at bounding box center [1159, 565] width 66 height 32
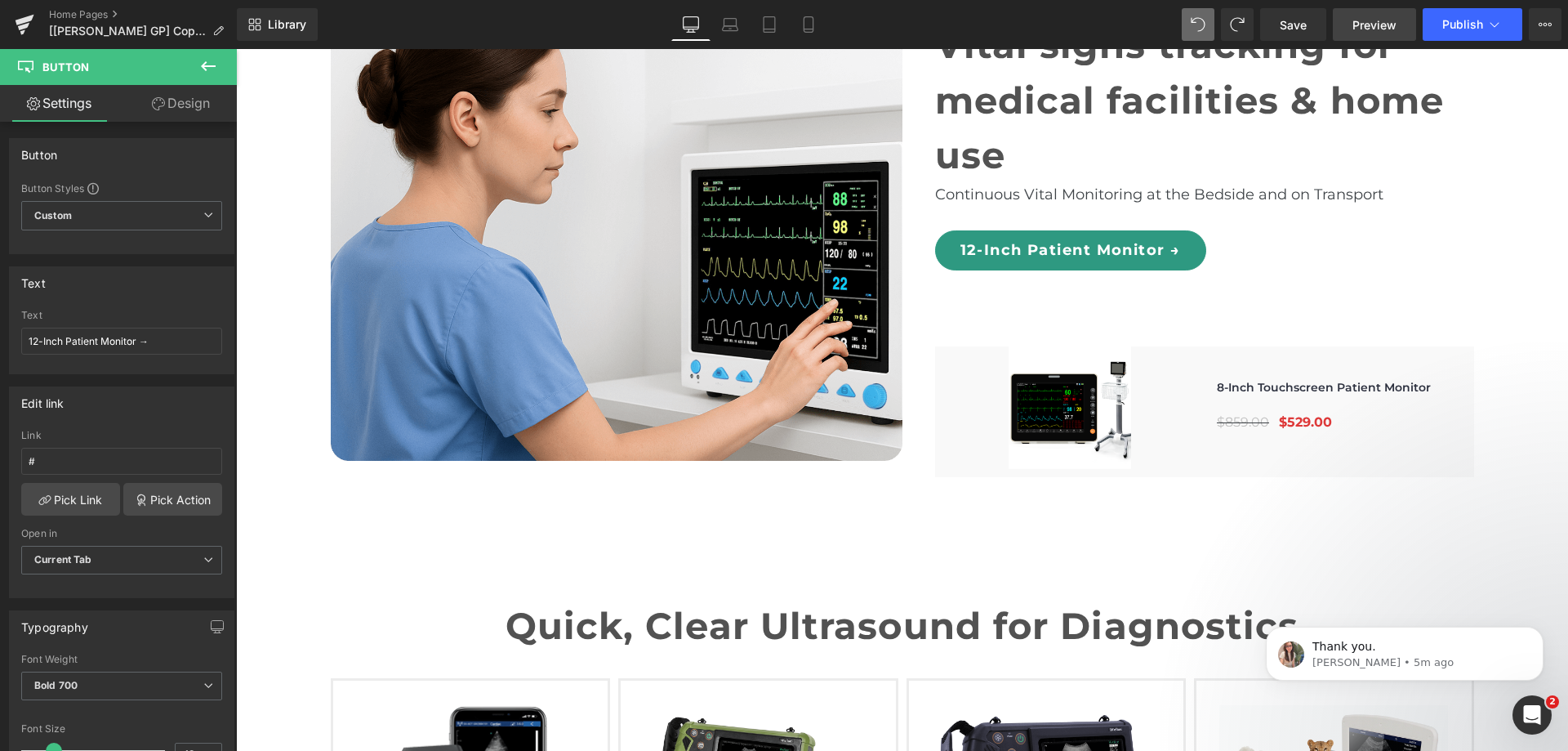
click at [1365, 26] on span "Preview" at bounding box center [1375, 25] width 44 height 18
click at [1292, 24] on span "Save" at bounding box center [1293, 25] width 27 height 18
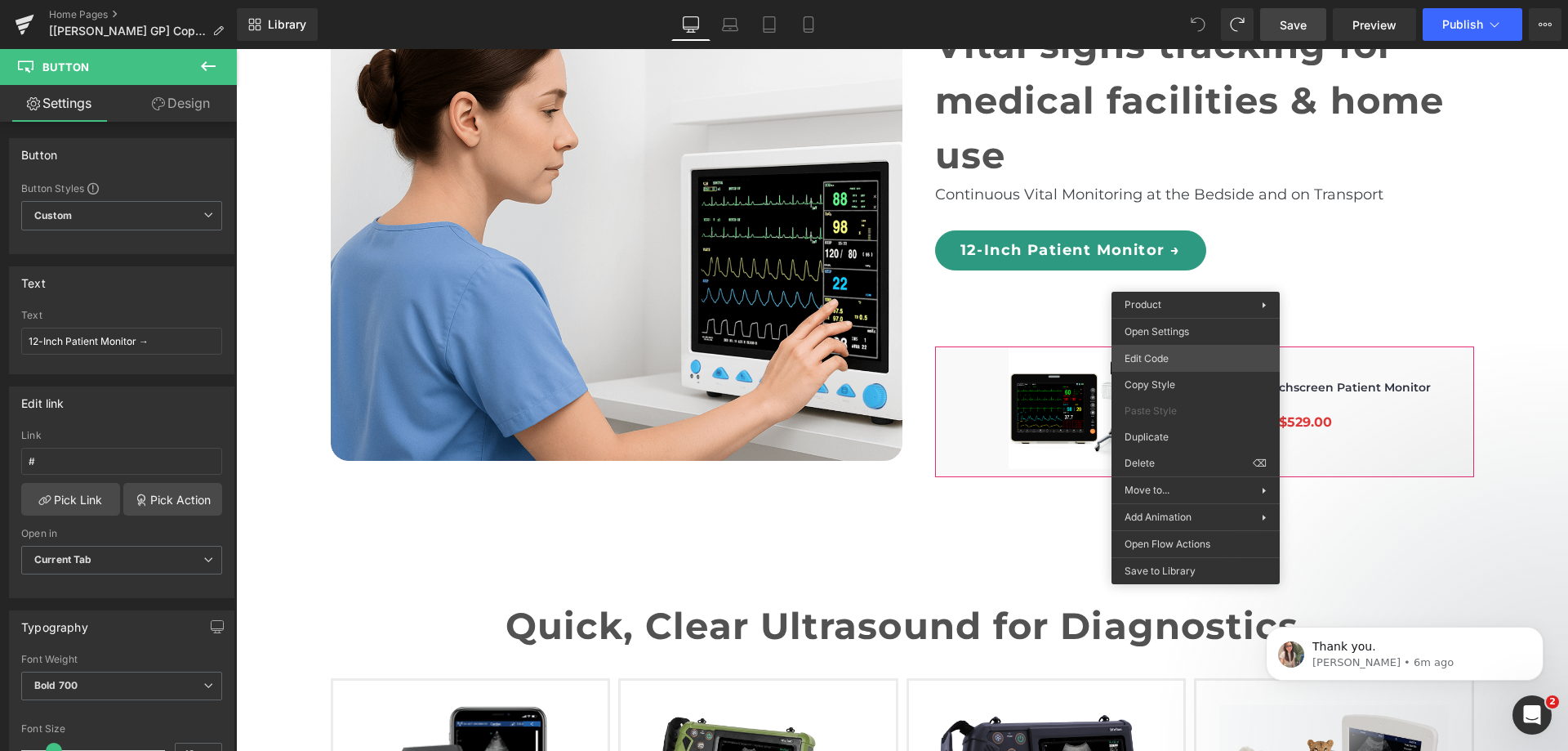
click at [1186, 0] on div "You are previewing how the will restyle your page. You can not edit Elements in…" at bounding box center [784, 0] width 1568 height 0
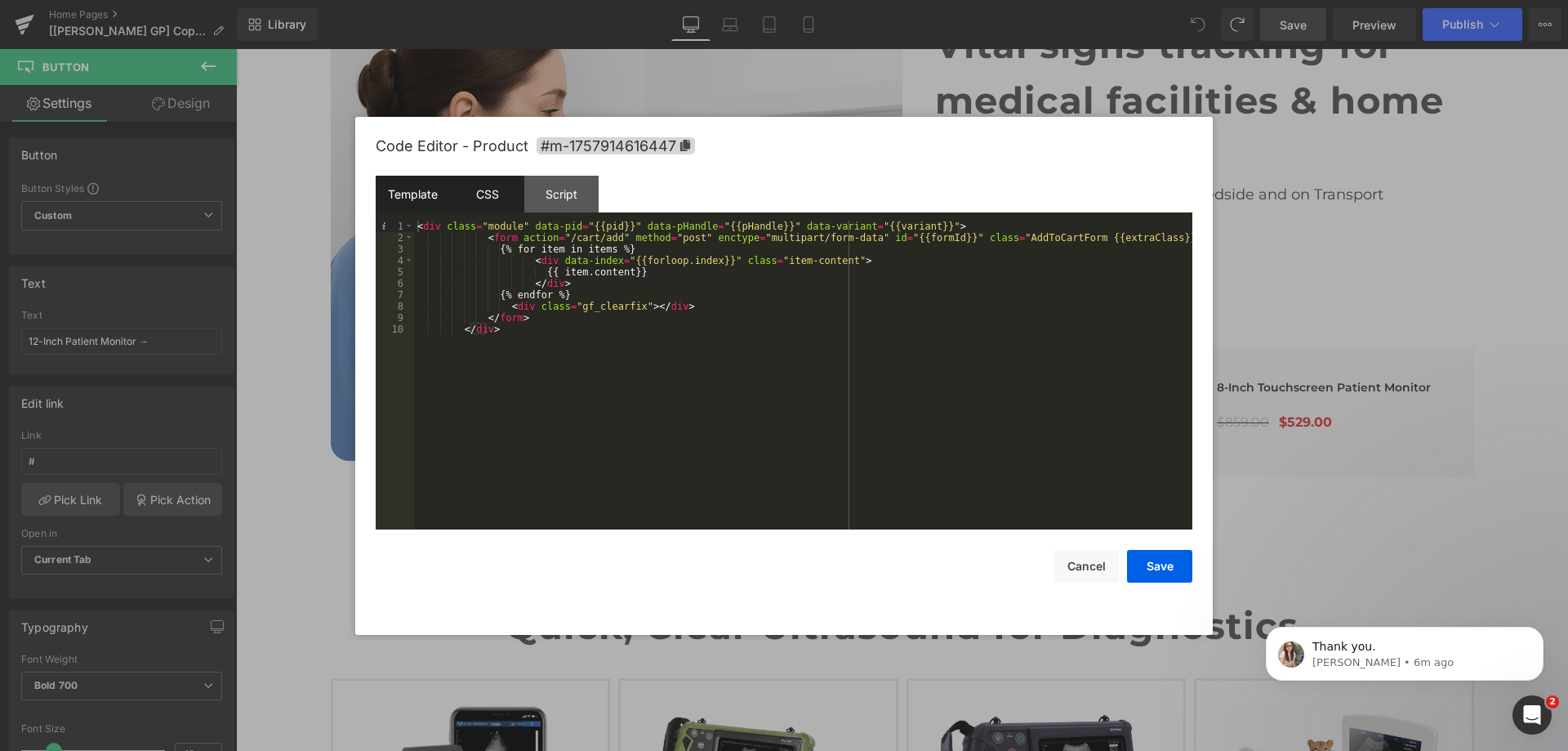
click at [472, 200] on div "CSS" at bounding box center [486, 194] width 74 height 37
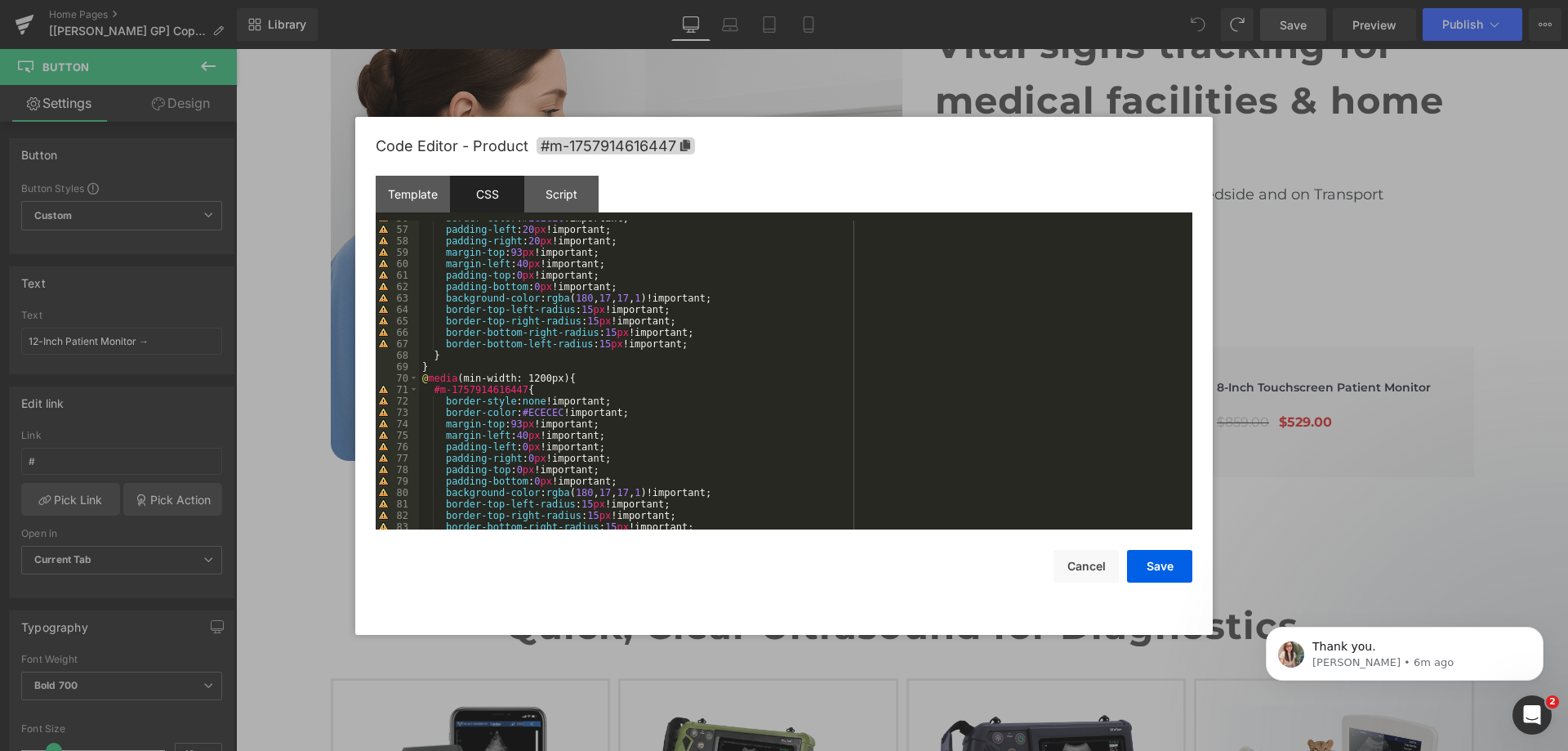
scroll to position [881, 0]
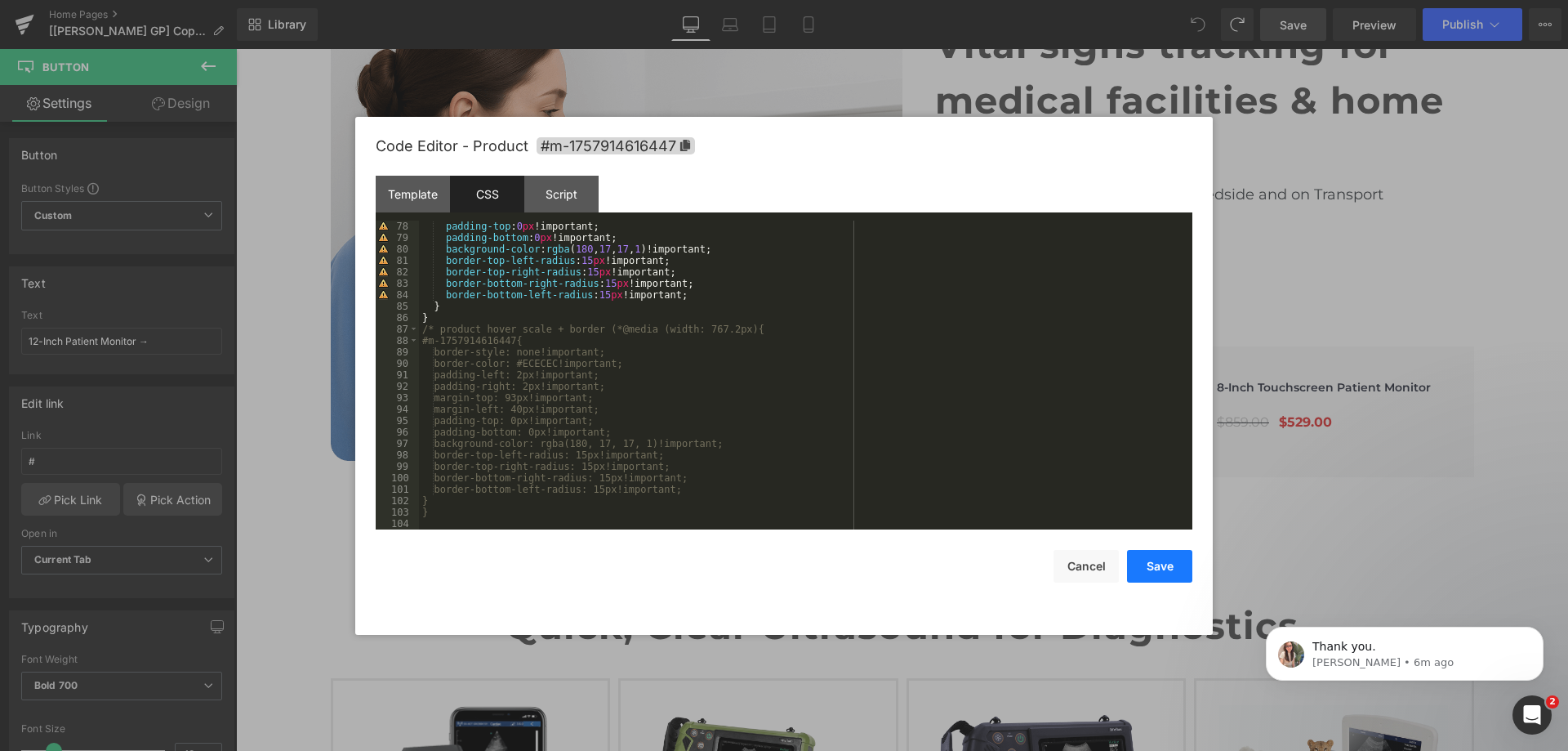
click at [1157, 553] on button "Save" at bounding box center [1159, 565] width 66 height 32
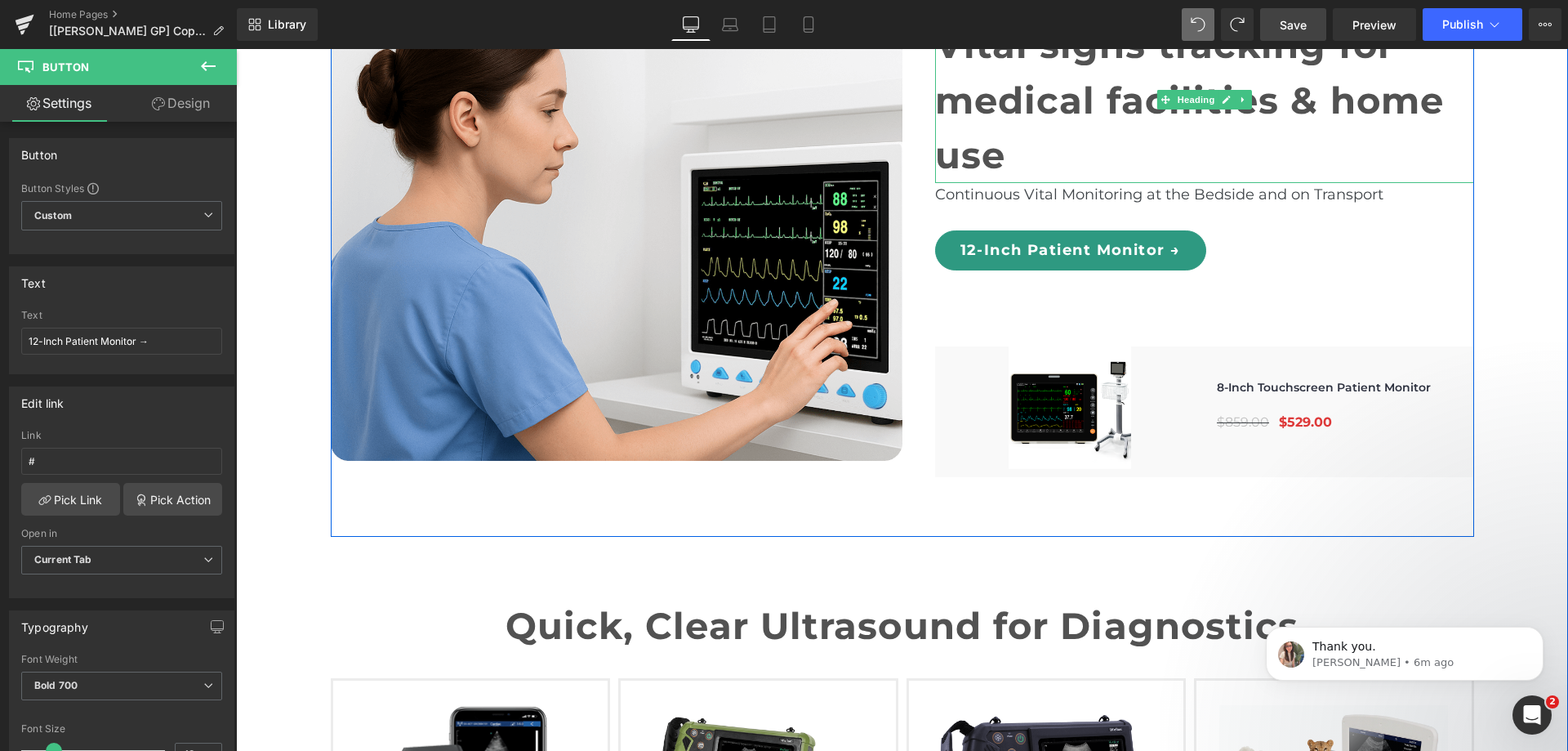
click at [1287, 43] on div "Library Desktop Desktop Laptop Tablet Mobile Save Preview Publish Scheduled Vie…" at bounding box center [902, 25] width 1331 height 49
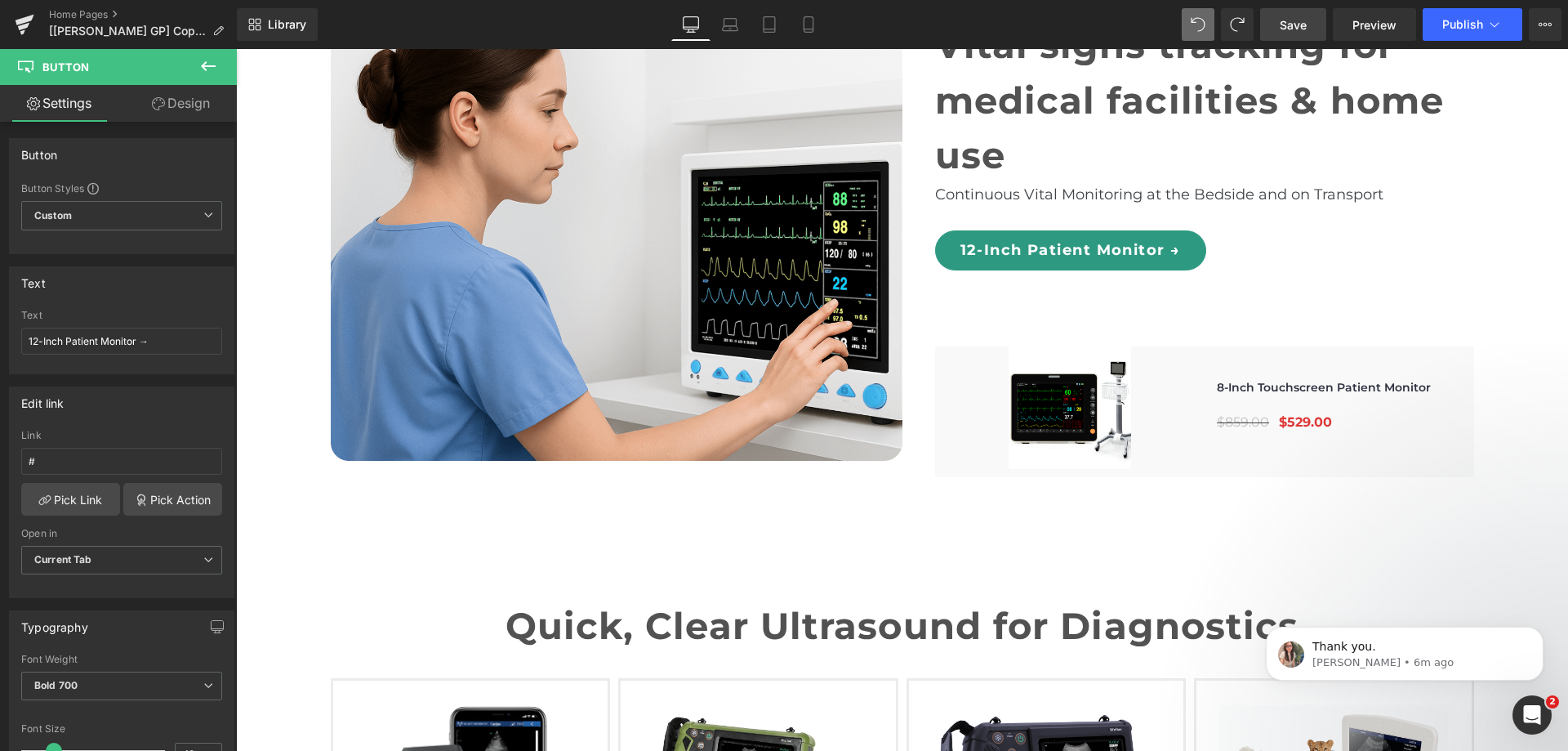
click at [1293, 35] on link "Save" at bounding box center [1293, 24] width 66 height 32
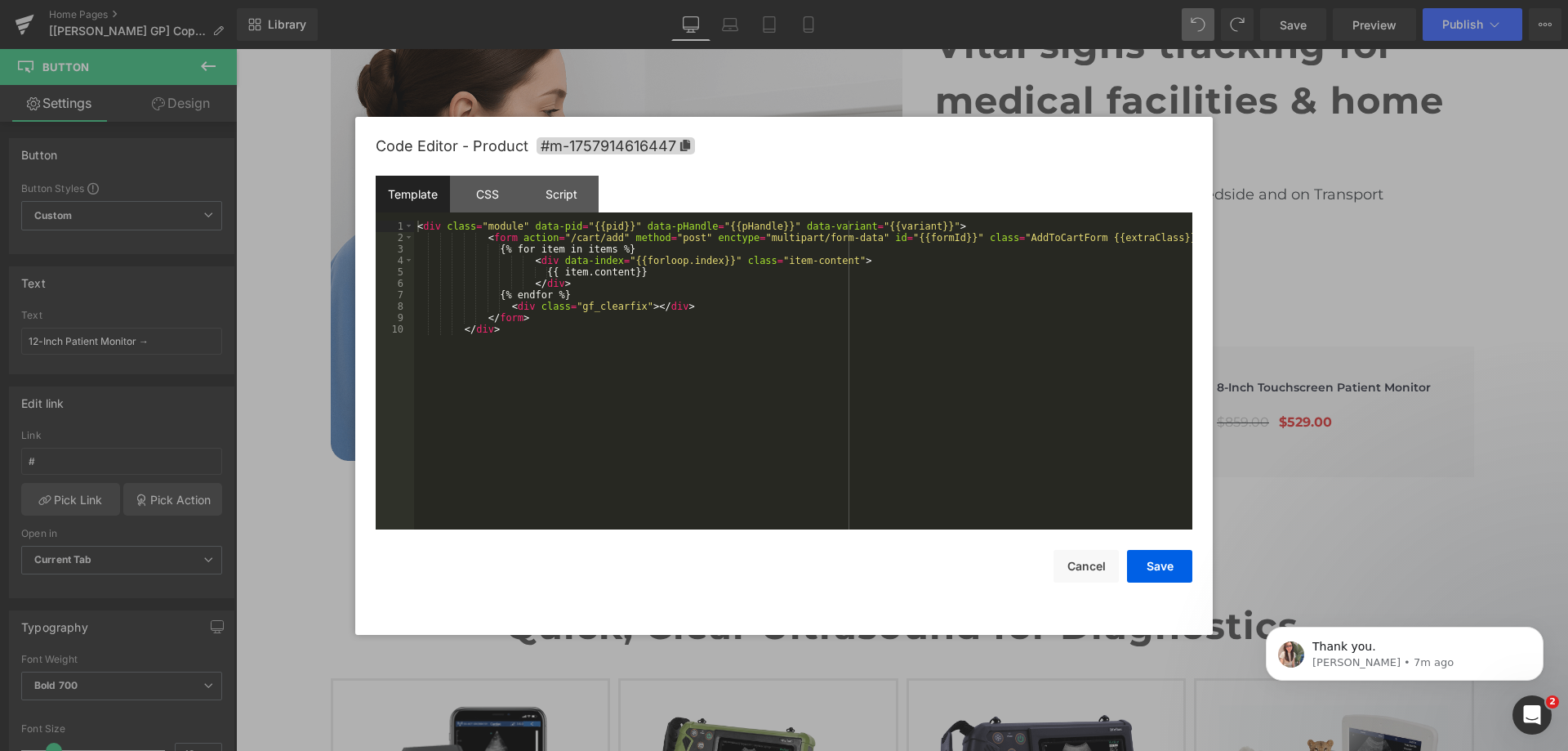
click at [1203, 0] on div "You are previewing how the will restyle your page. You can not edit Elements in…" at bounding box center [784, 0] width 1568 height 0
click at [499, 199] on div "CSS" at bounding box center [486, 194] width 74 height 37
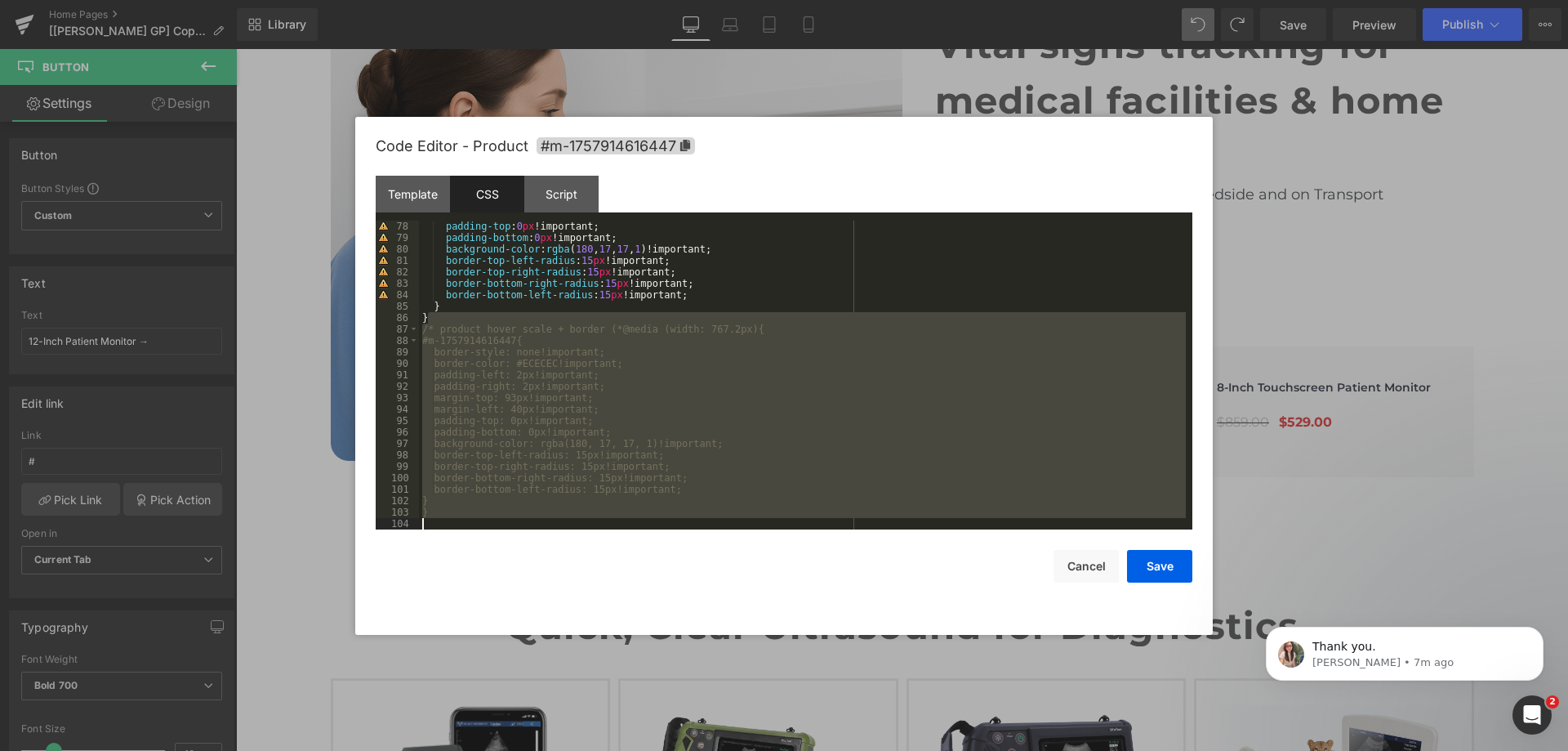
drag, startPoint x: 466, startPoint y: 319, endPoint x: 629, endPoint y: 537, distance: 272.2
click at [614, 591] on div "Code Editor - Product #m-1757914616447 Template CSS Script Data 1 2 3 4 5 6 7 8…" at bounding box center [783, 376] width 816 height 518
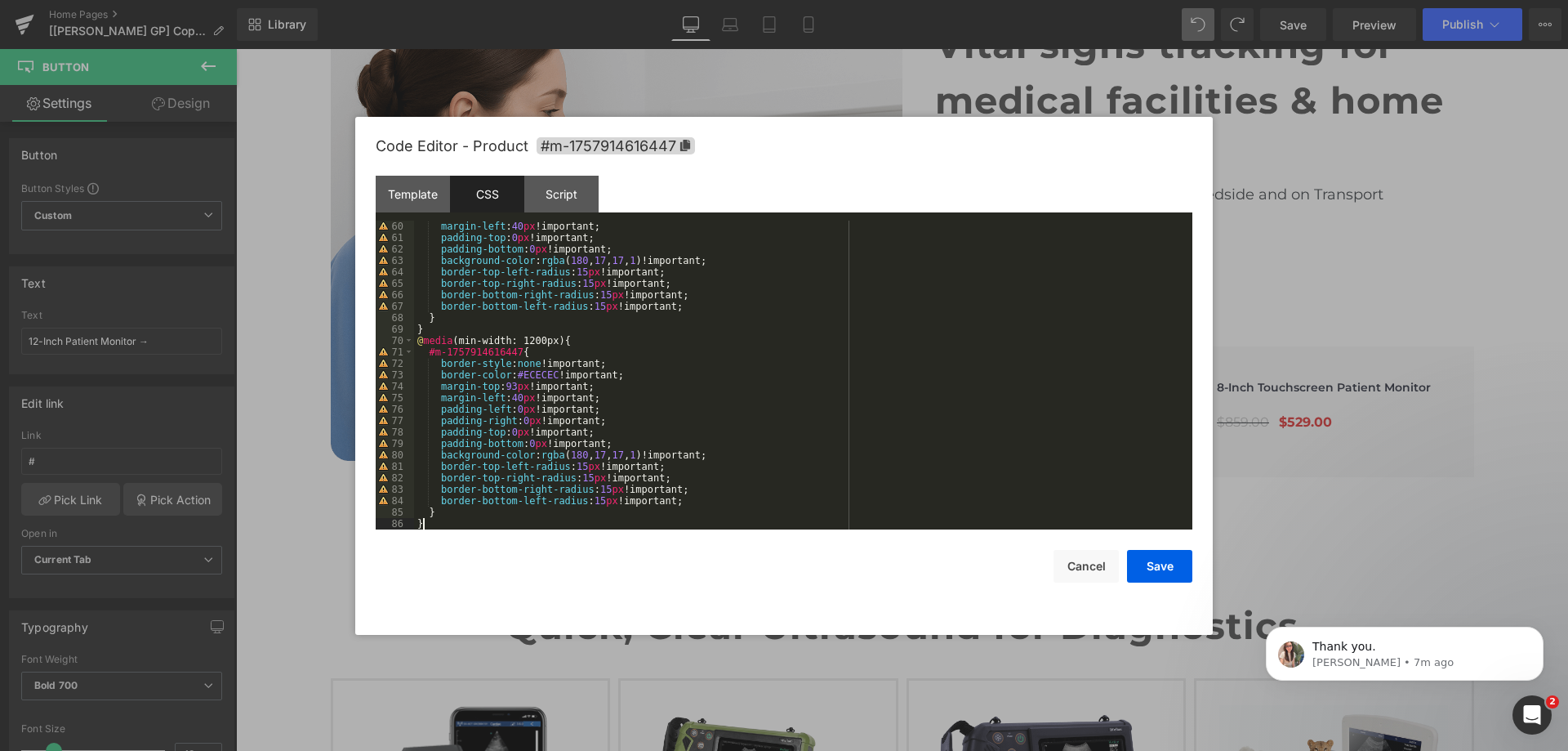
scroll to position [675, 0]
click at [1153, 567] on button "Save" at bounding box center [1159, 565] width 66 height 32
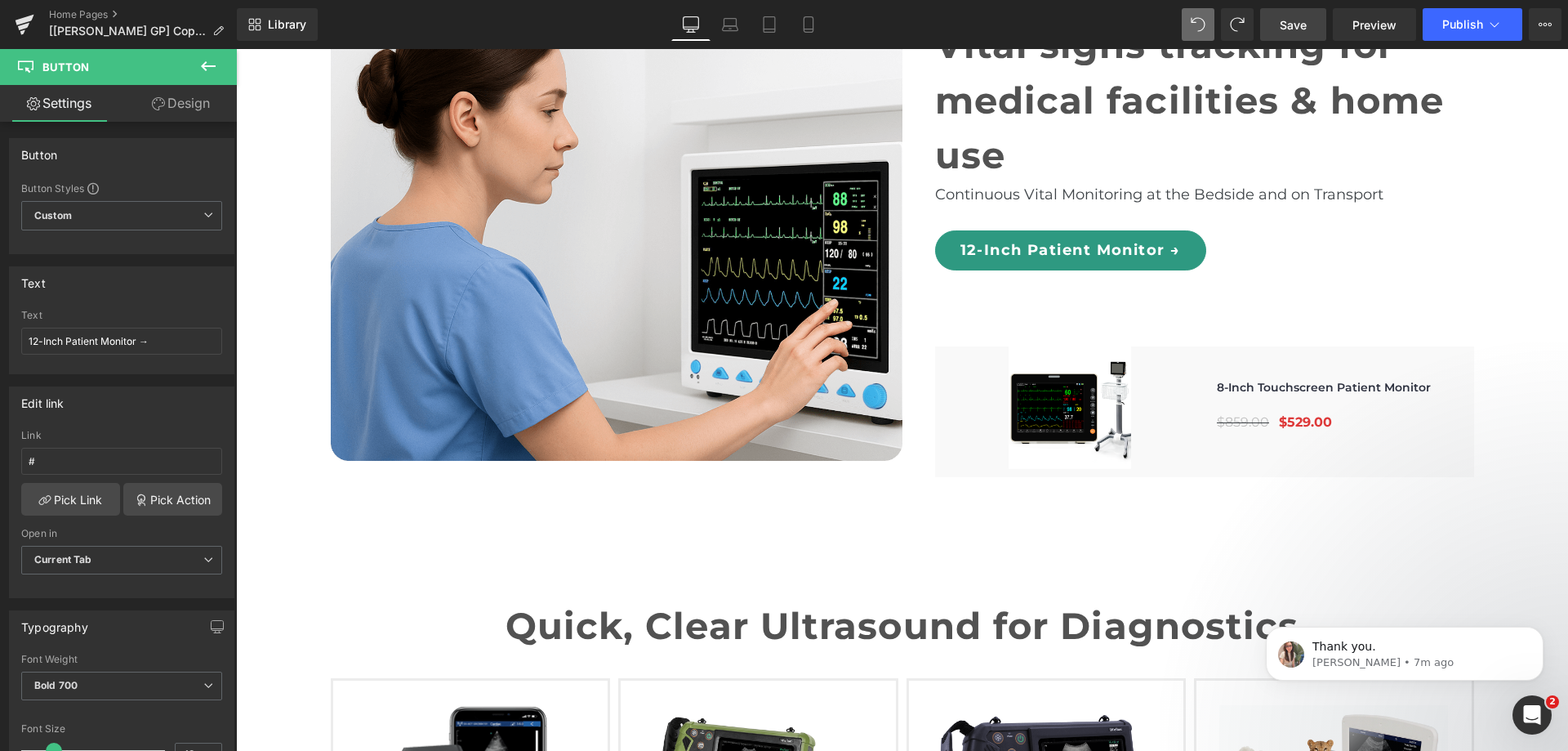
click at [1308, 27] on link "Save" at bounding box center [1293, 24] width 66 height 32
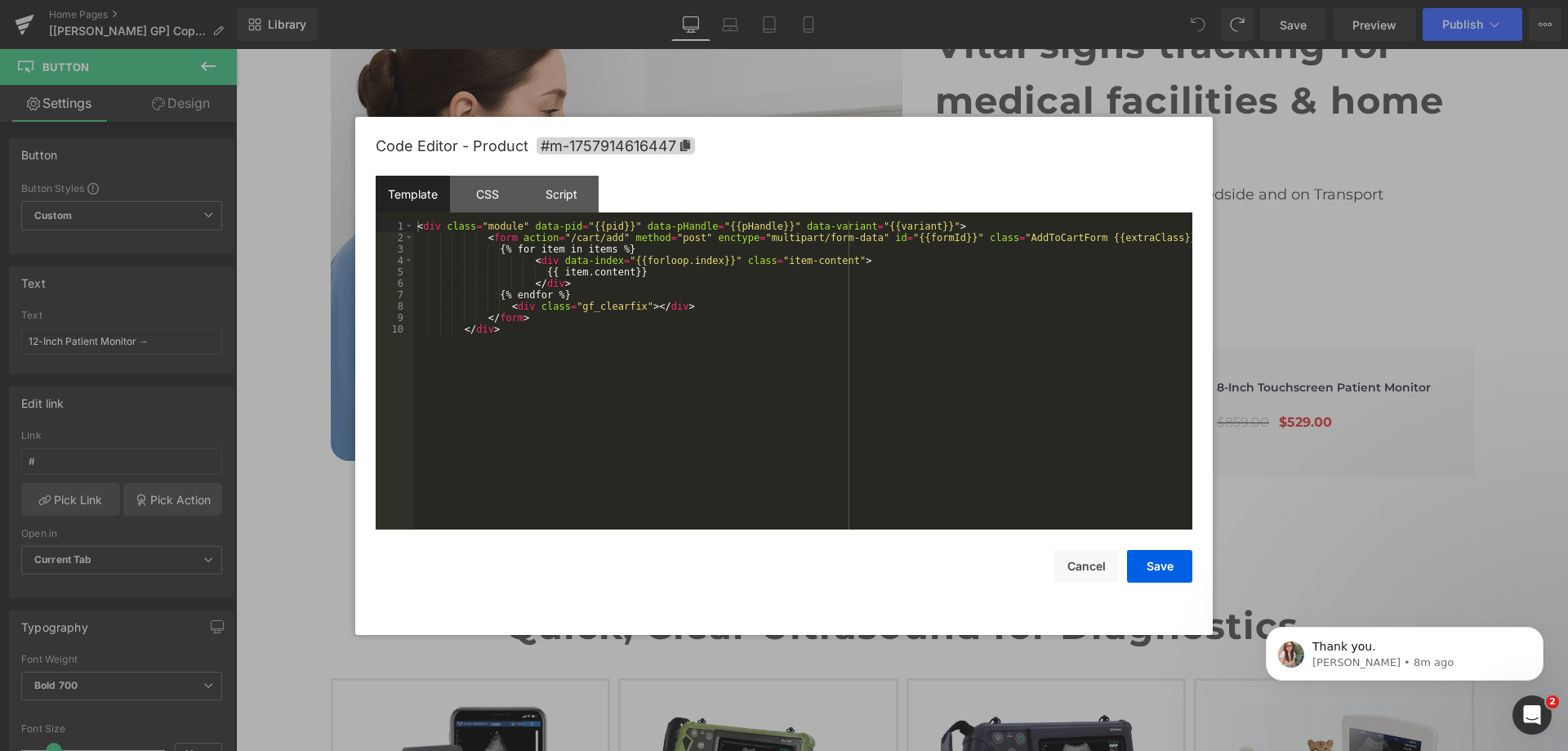
drag, startPoint x: 1161, startPoint y: 366, endPoint x: 1112, endPoint y: 357, distance: 49.8
click at [1162, 0] on div "You are previewing how the will restyle your page. You can not edit Elements in…" at bounding box center [784, 0] width 1568 height 0
click at [510, 194] on div "CSS" at bounding box center [486, 194] width 74 height 37
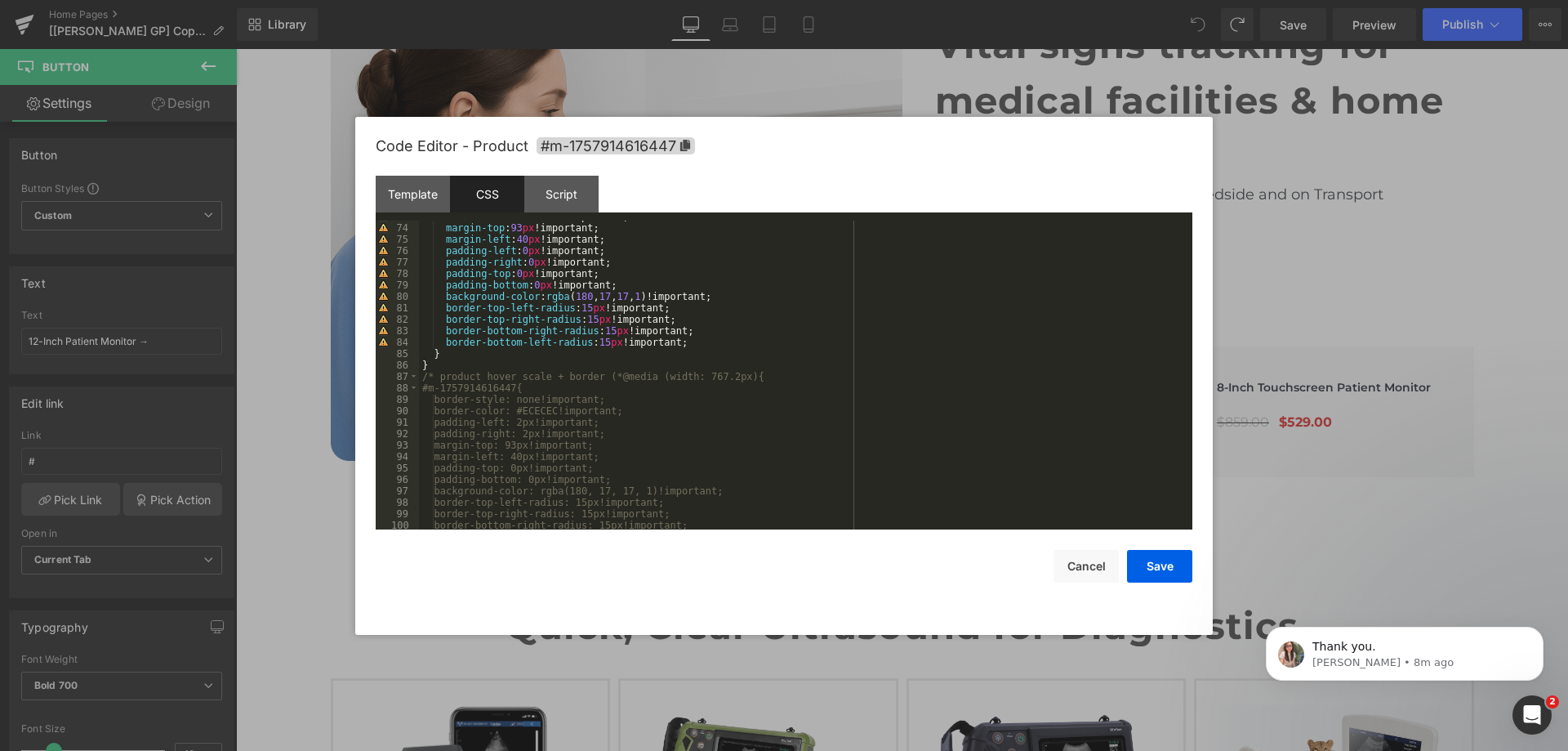
scroll to position [881, 0]
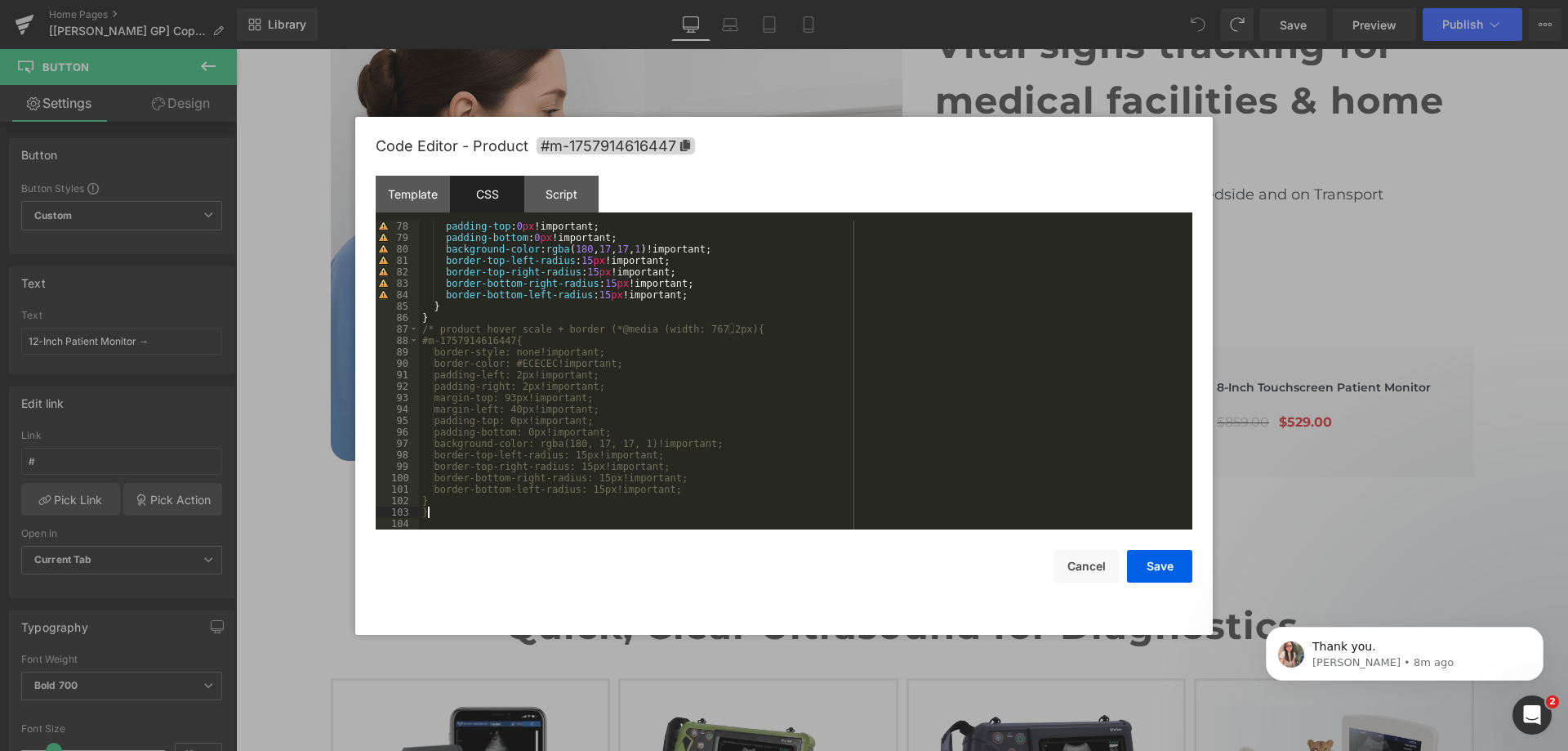
click at [448, 516] on div "padding-top : 0 px !important; padding-bottom : 0 px !important; background-col…" at bounding box center [802, 386] width 766 height 332
click at [1142, 560] on button "Save" at bounding box center [1159, 565] width 66 height 32
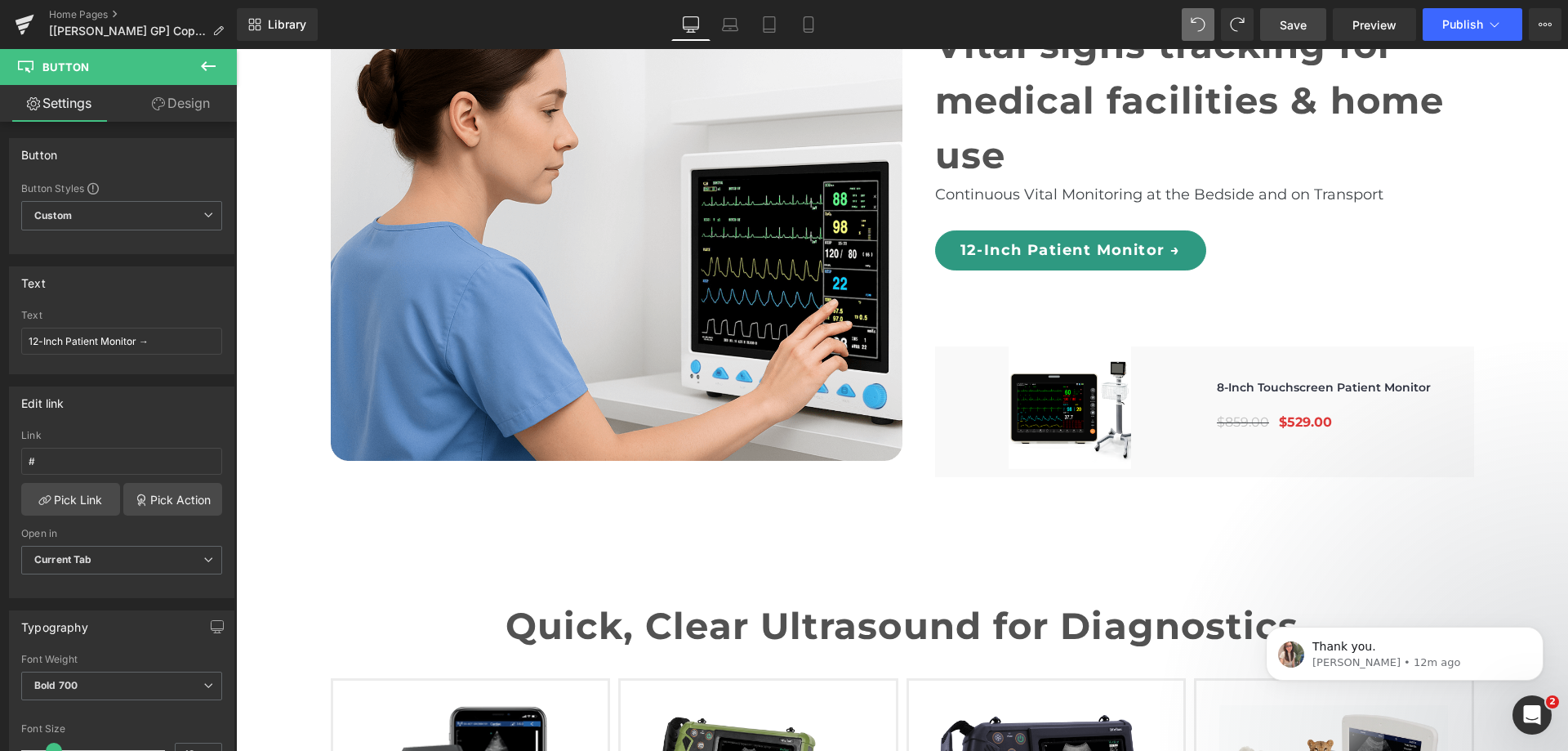
click at [1308, 29] on link "Save" at bounding box center [1293, 24] width 66 height 32
